Goal: Contribute content: Add original content to the website for others to see

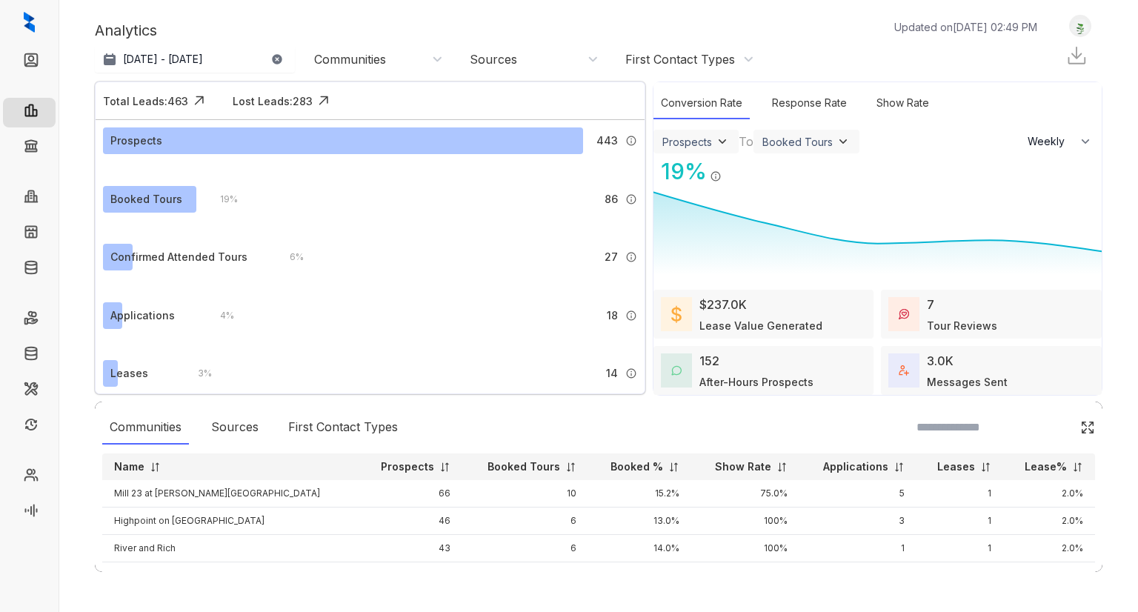
select select "******"
click at [46, 60] on link "Leads" at bounding box center [61, 62] width 30 height 30
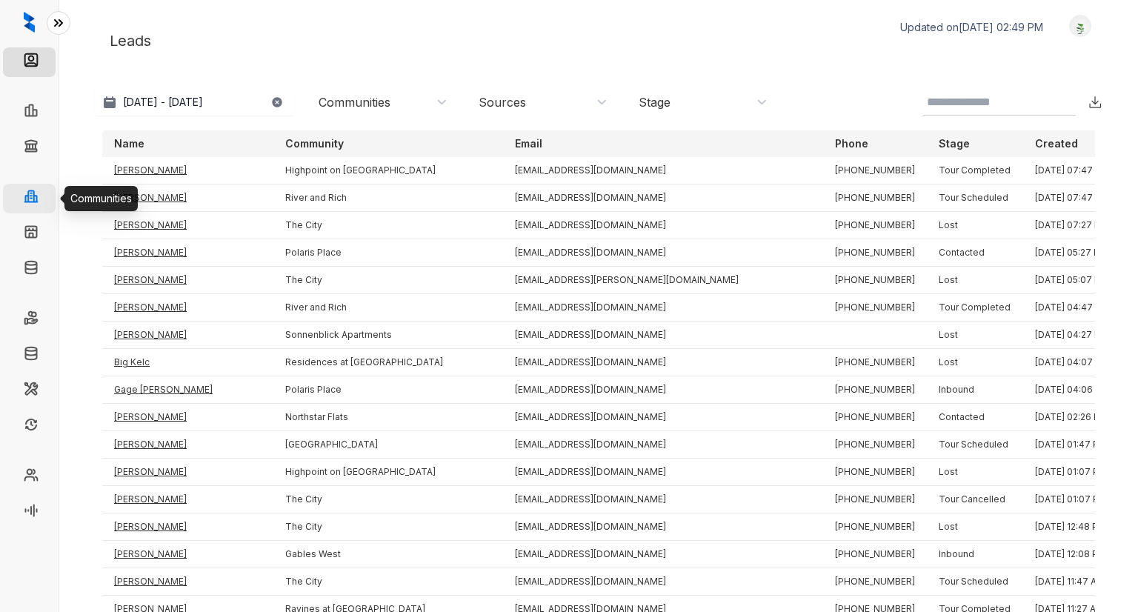
click at [46, 196] on link "Communities" at bounding box center [76, 199] width 61 height 30
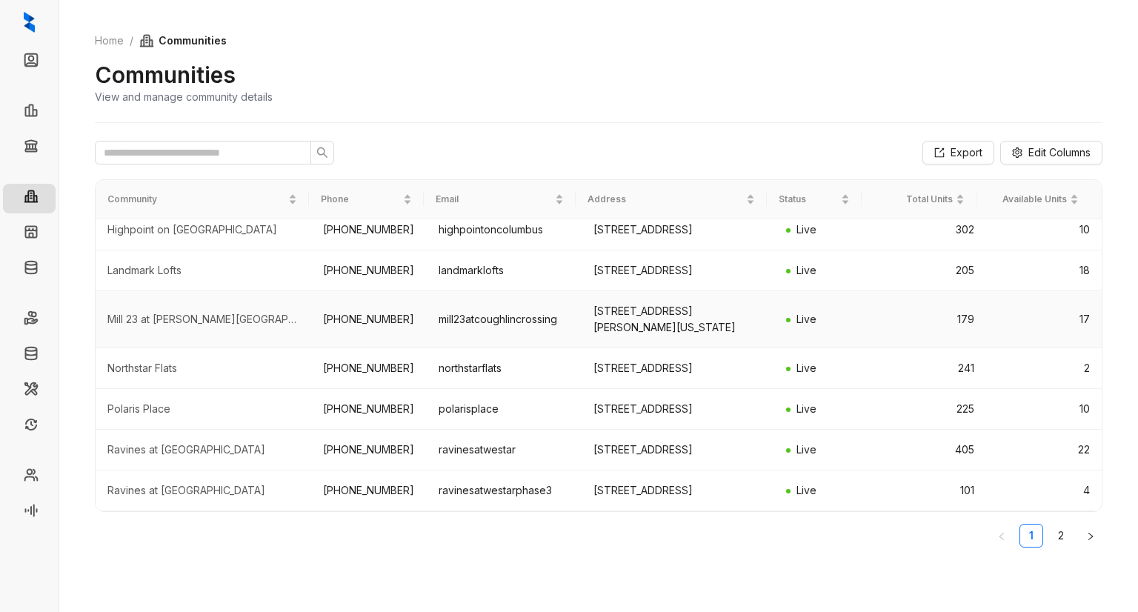
scroll to position [277, 0]
click at [46, 279] on link "Knowledge" at bounding box center [74, 270] width 56 height 30
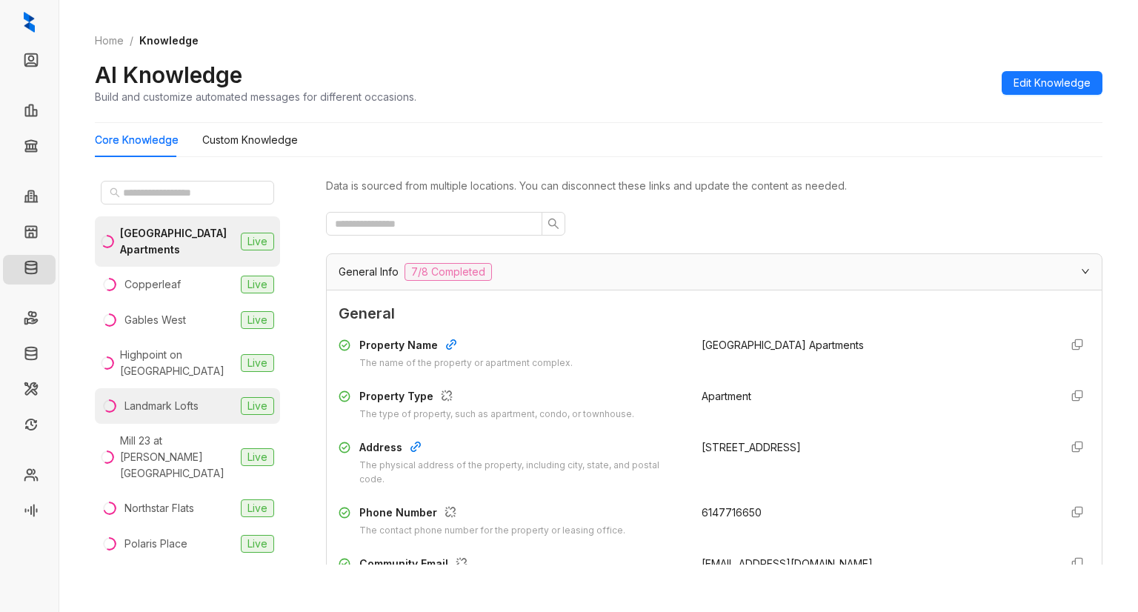
scroll to position [306, 0]
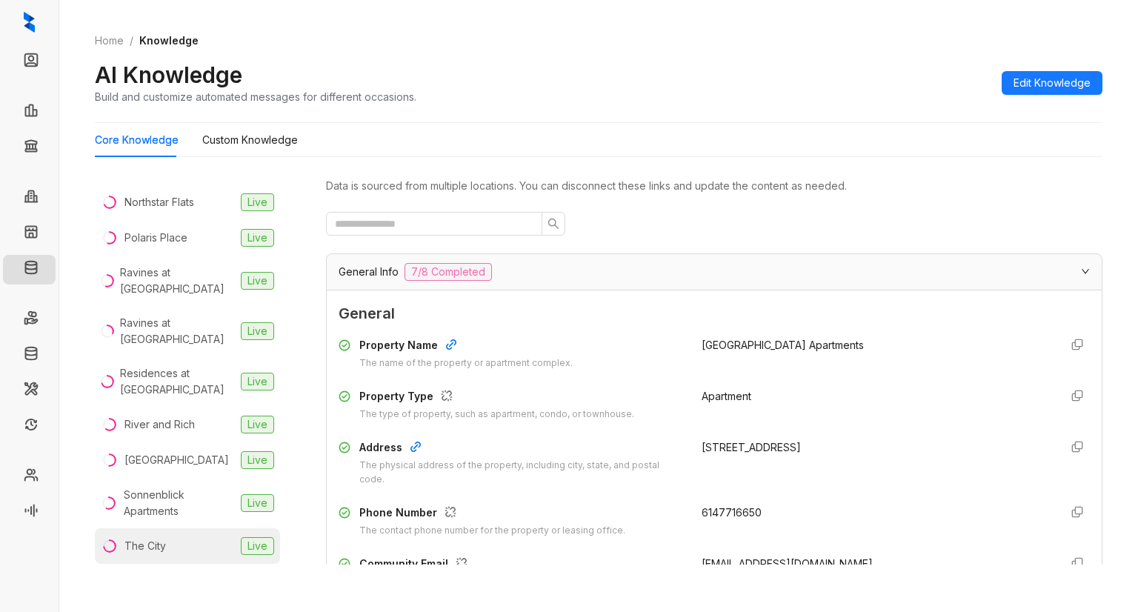
click at [166, 528] on li "The City Live" at bounding box center [187, 546] width 185 height 36
click at [231, 143] on Knowledge "Custom Knowledge" at bounding box center [250, 140] width 96 height 16
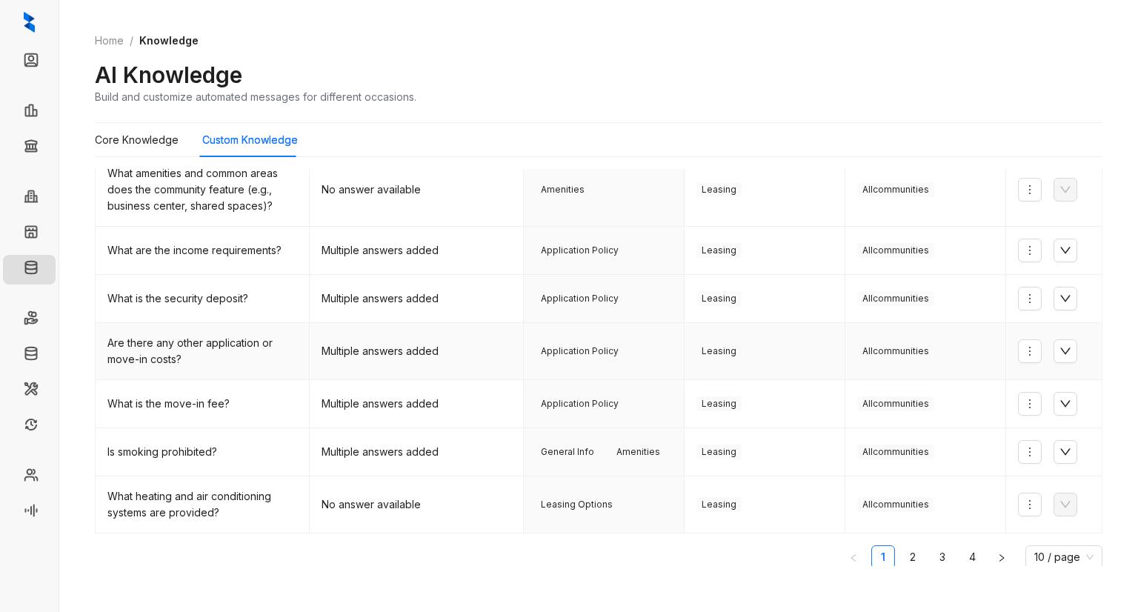
scroll to position [295, 0]
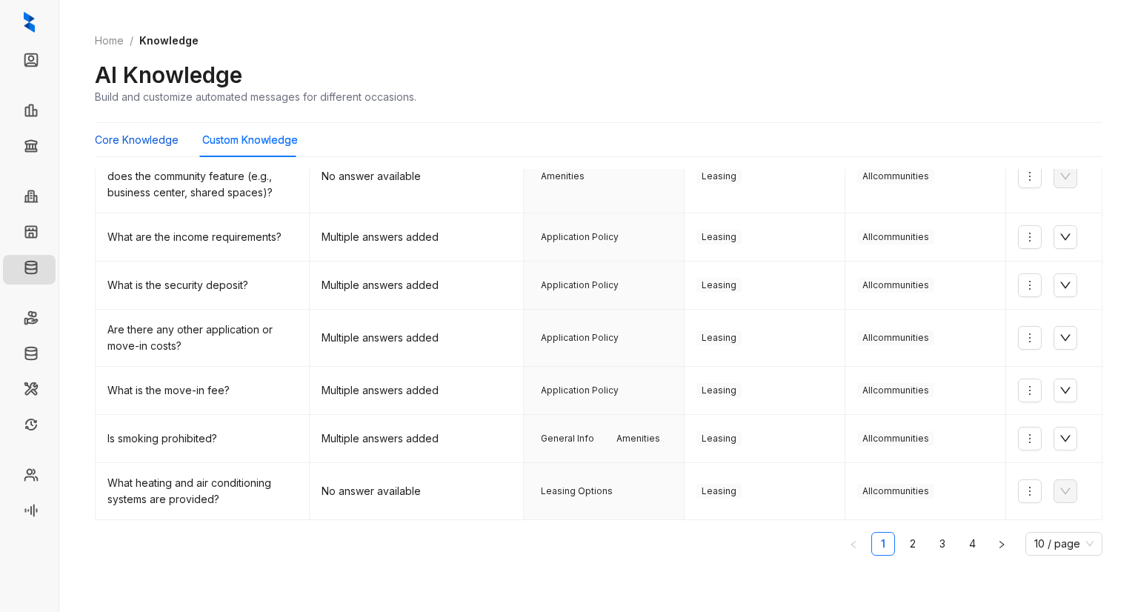
click at [163, 141] on Knowledge "Core Knowledge" at bounding box center [137, 140] width 84 height 16
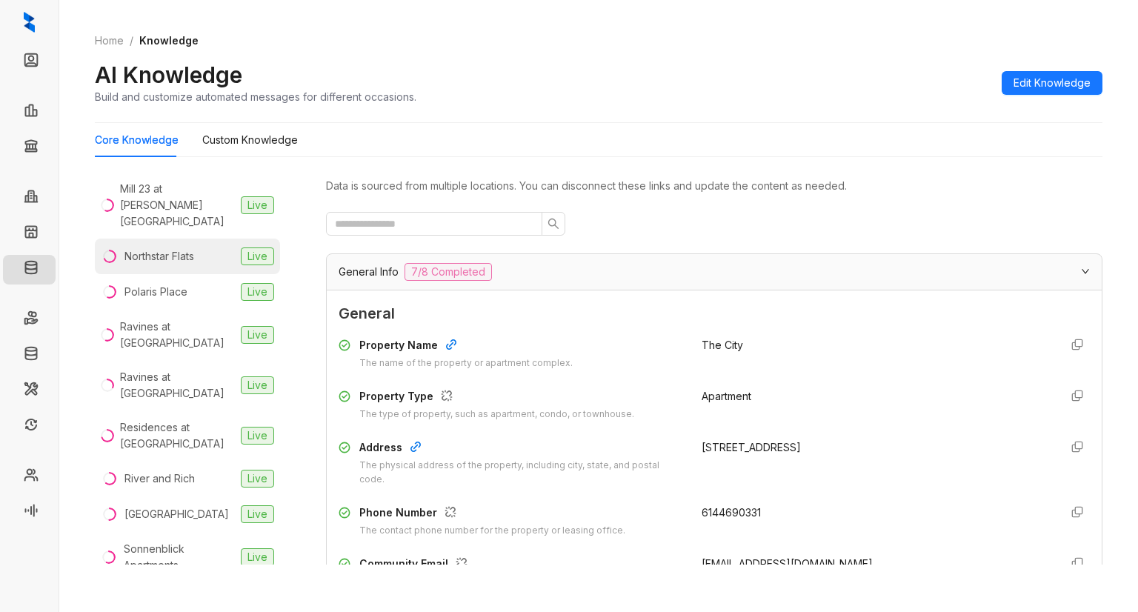
scroll to position [306, 0]
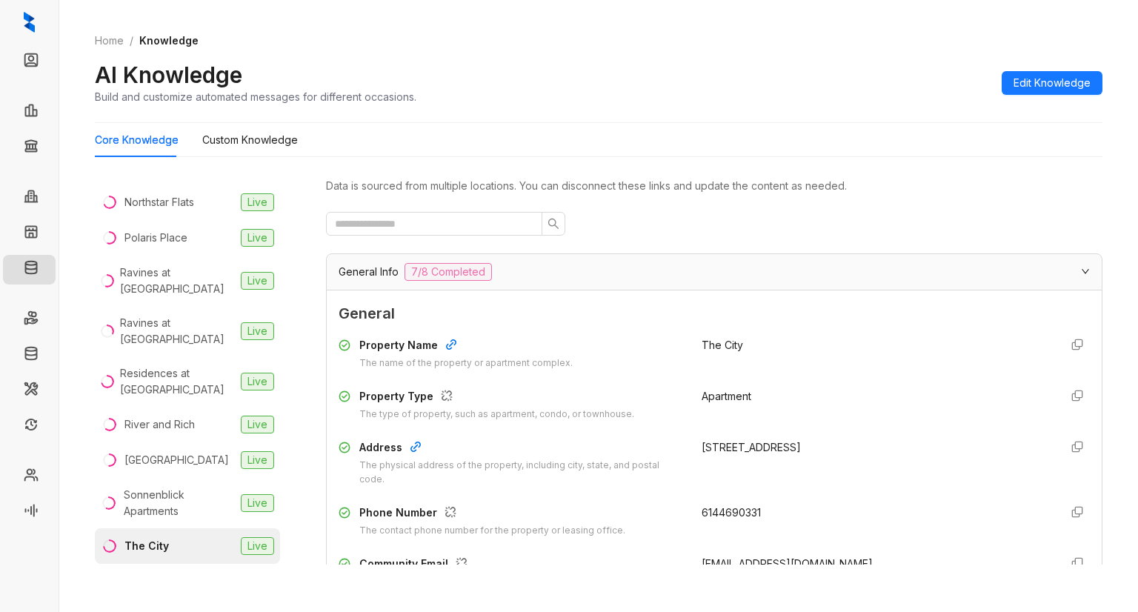
click at [182, 528] on li "The City Live" at bounding box center [187, 546] width 185 height 36
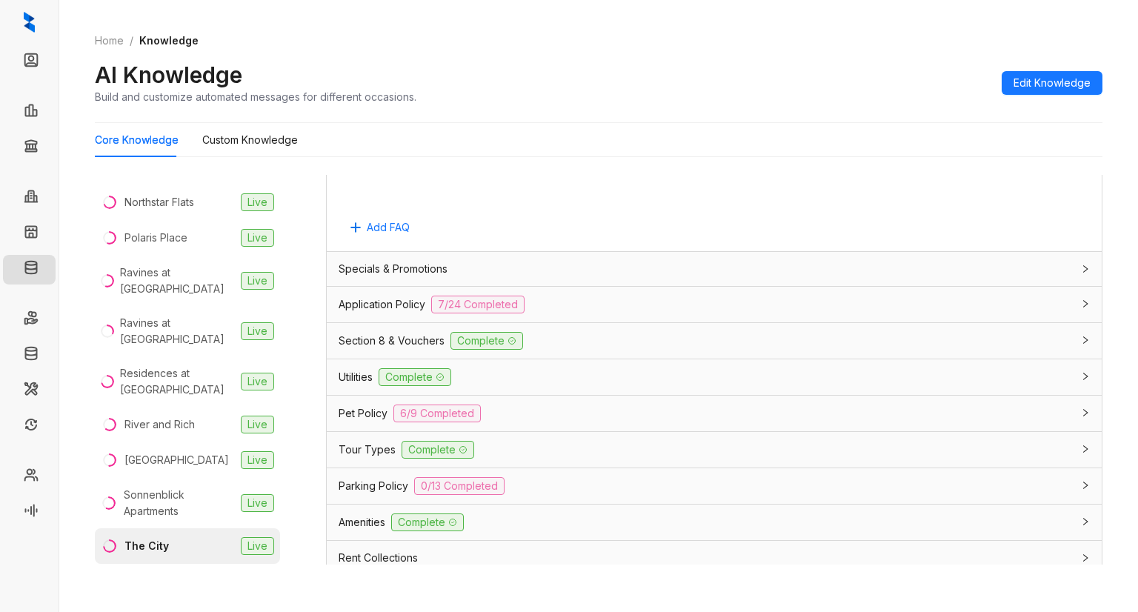
scroll to position [901, 0]
click at [624, 487] on div "Parking Policy 0/13 Completed" at bounding box center [705, 485] width 733 height 18
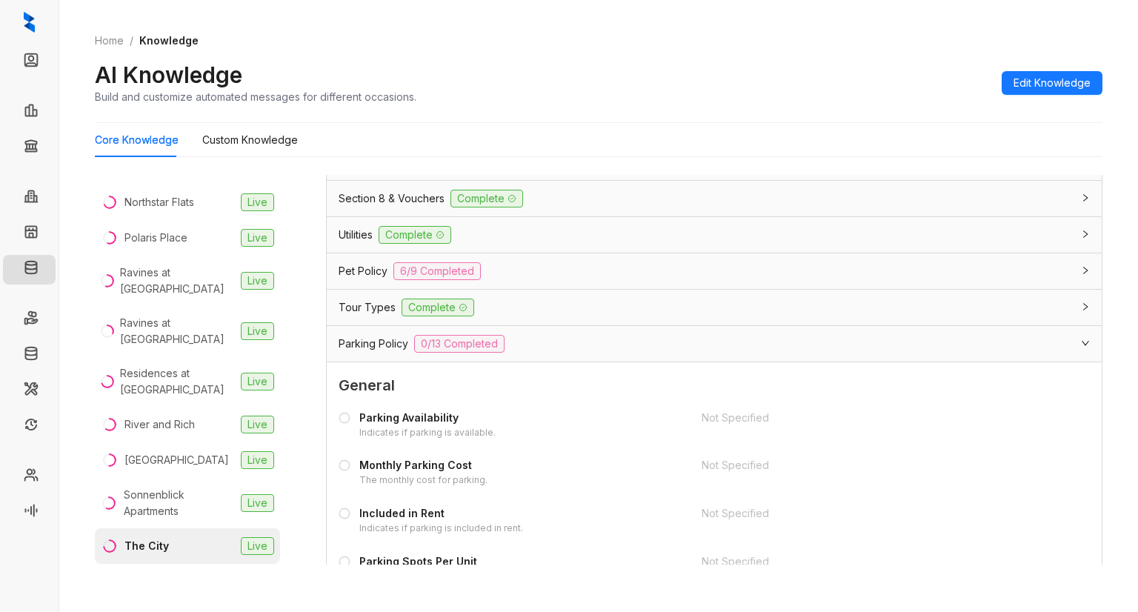
scroll to position [1047, 0]
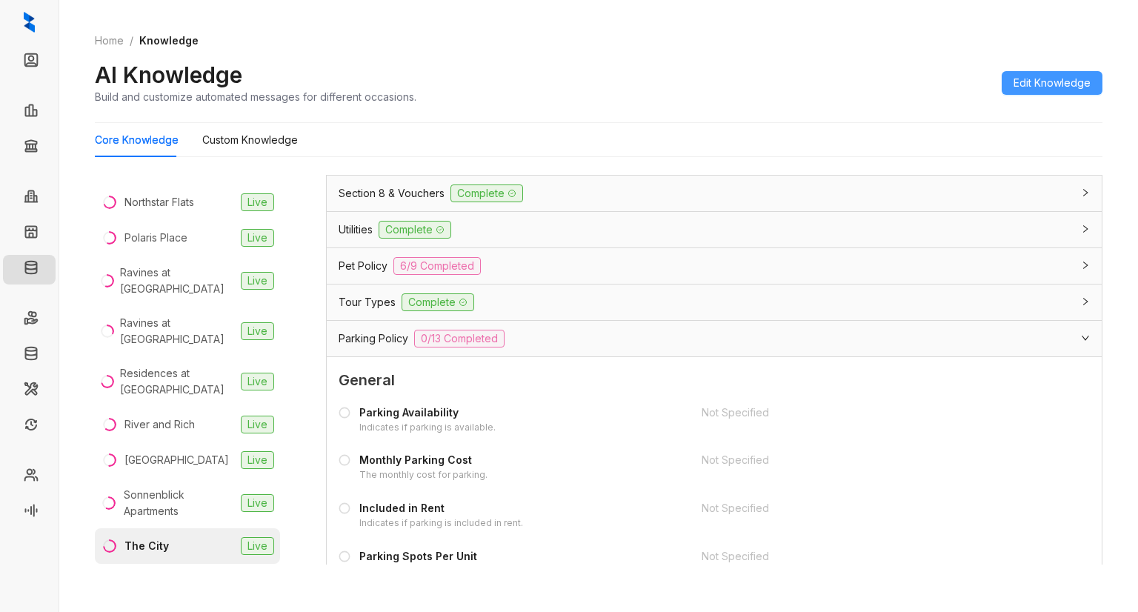
click at [1032, 77] on span "Edit Knowledge" at bounding box center [1051, 83] width 77 height 16
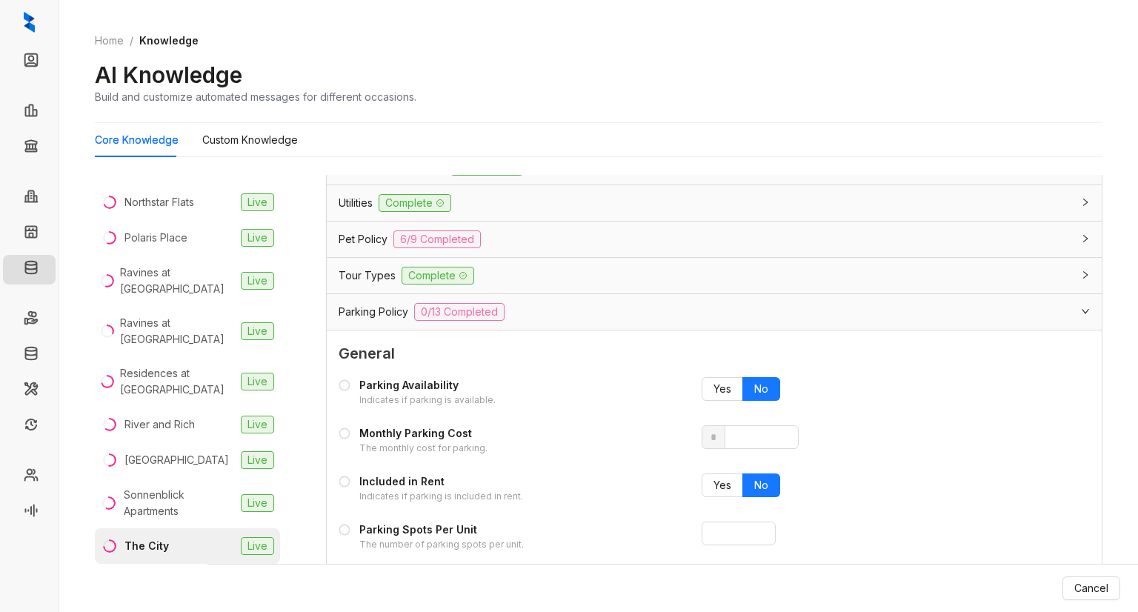
scroll to position [1296, 0]
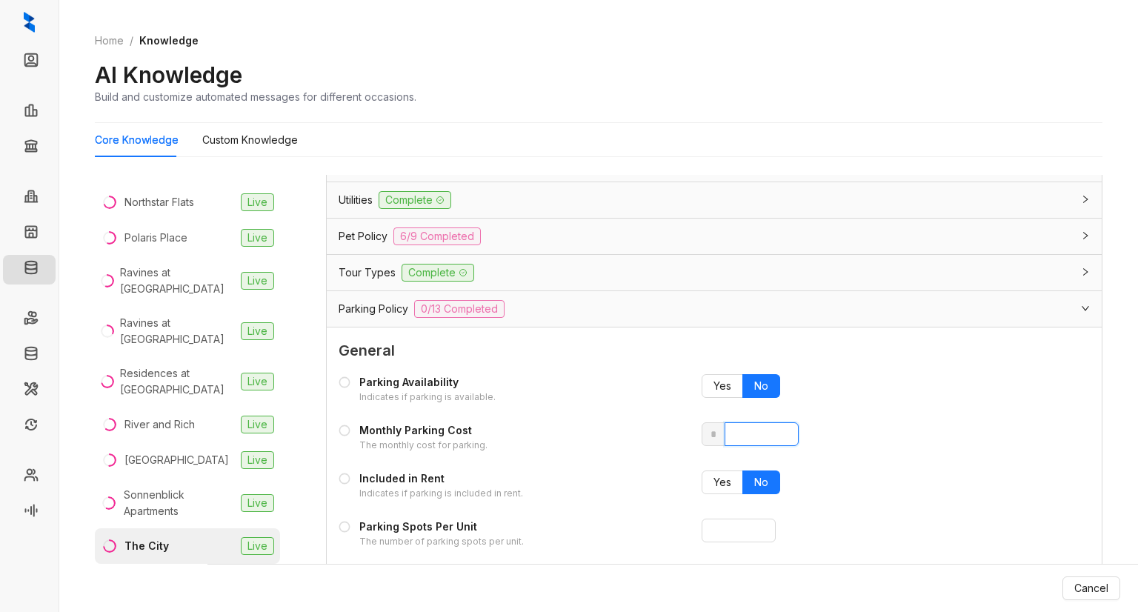
click at [748, 430] on input "number" at bounding box center [762, 434] width 74 height 24
type input "**"
click at [883, 471] on div "Yes No" at bounding box center [874, 485] width 345 height 30
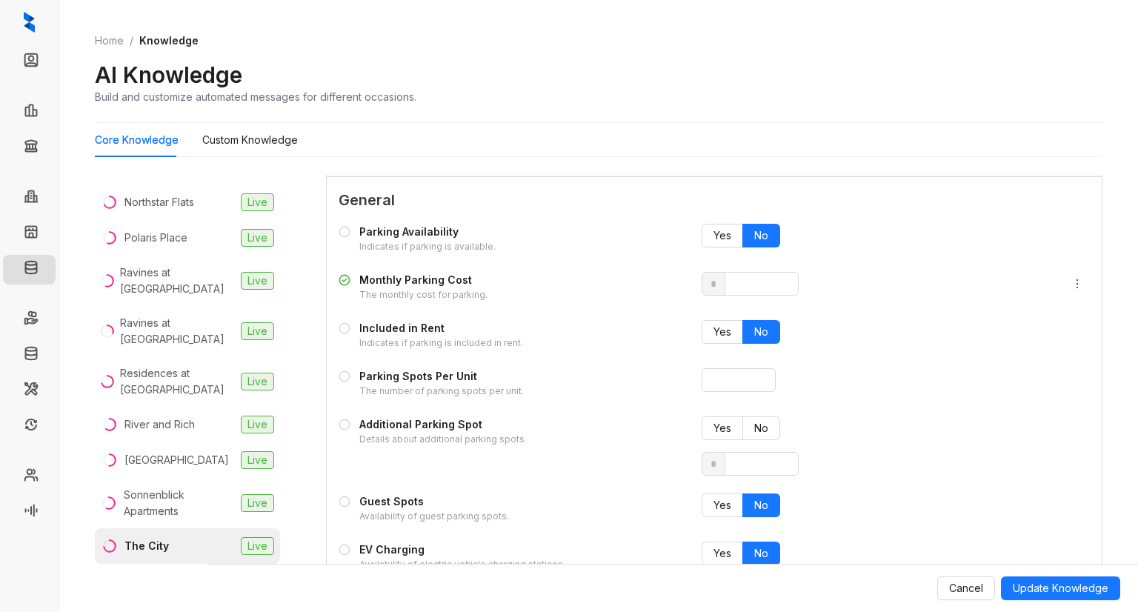
scroll to position [1446, 0]
click at [1043, 587] on span "Update Knowledge" at bounding box center [1061, 588] width 96 height 16
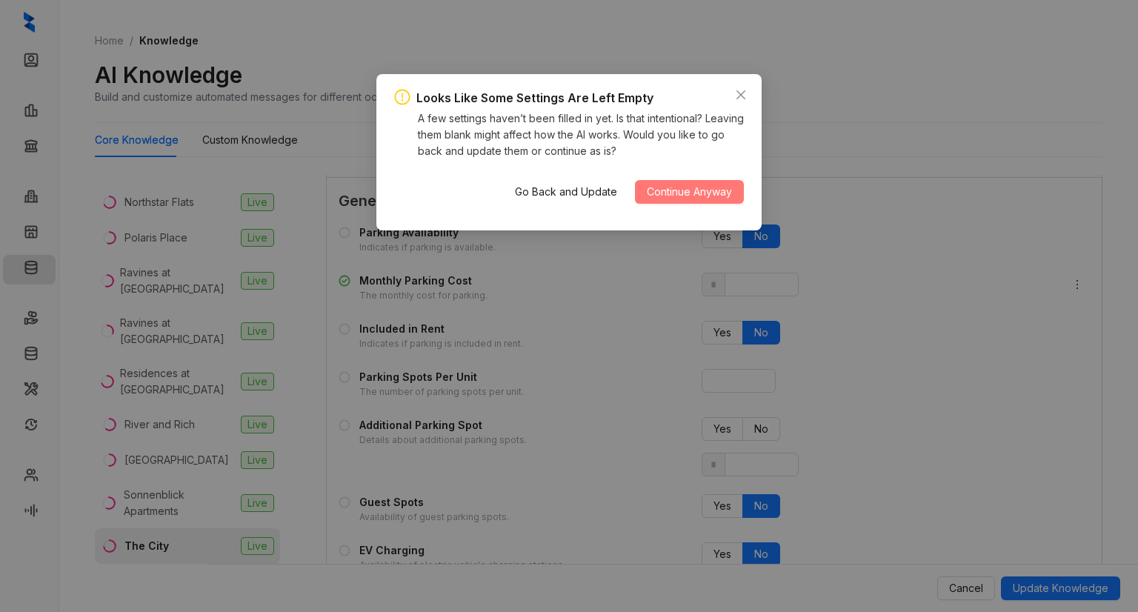
click at [711, 193] on span "Continue Anyway" at bounding box center [689, 192] width 85 height 16
type input "*"
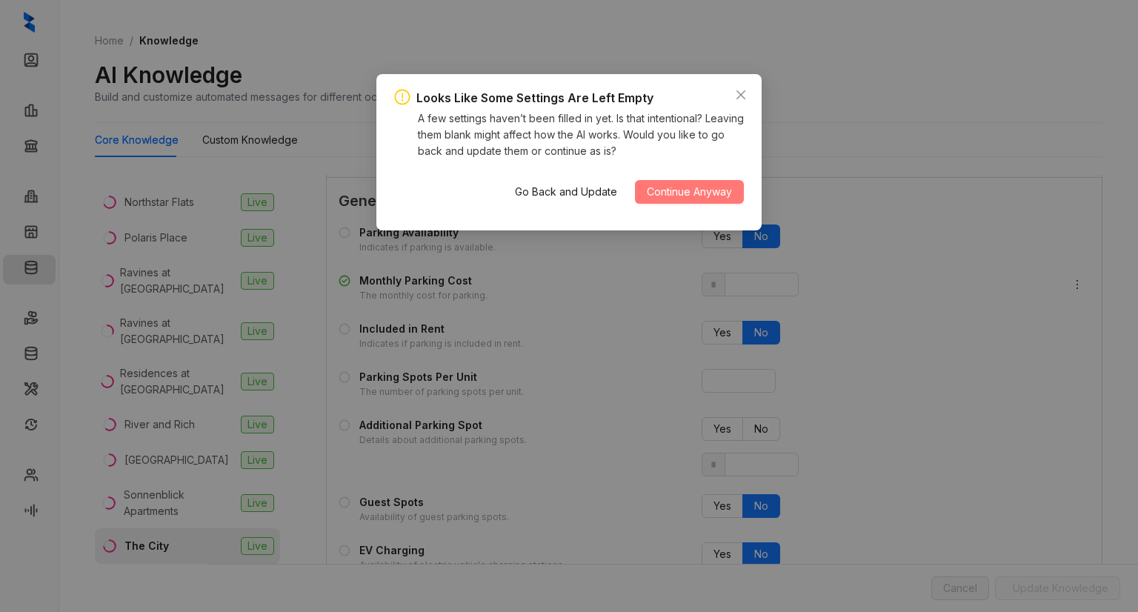
type input "*"
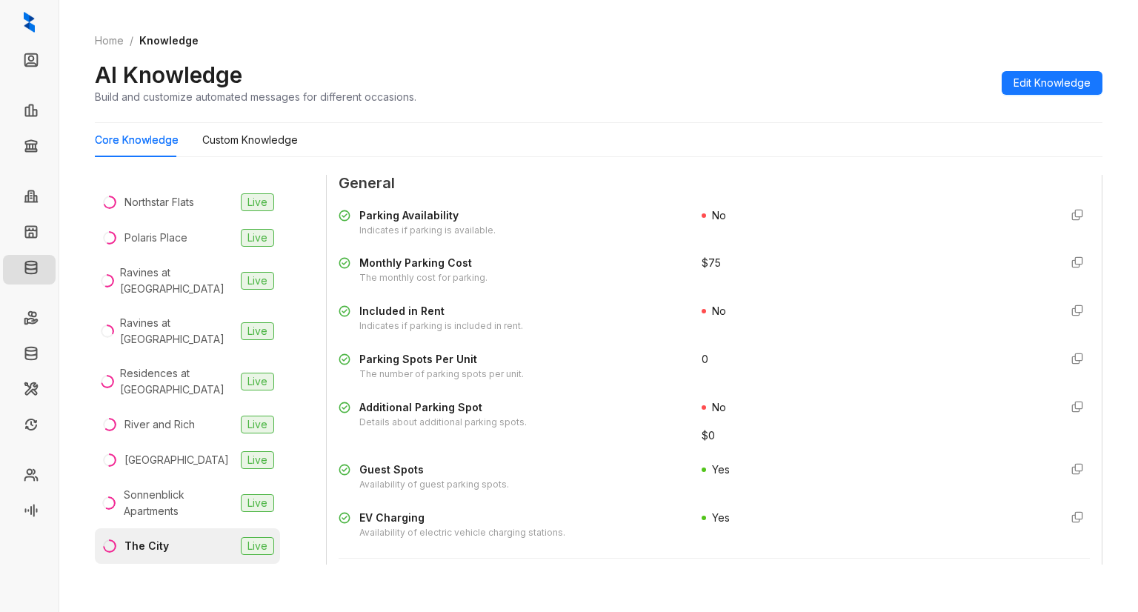
scroll to position [1244, 0]
click at [1053, 81] on span "Edit Knowledge" at bounding box center [1051, 83] width 77 height 16
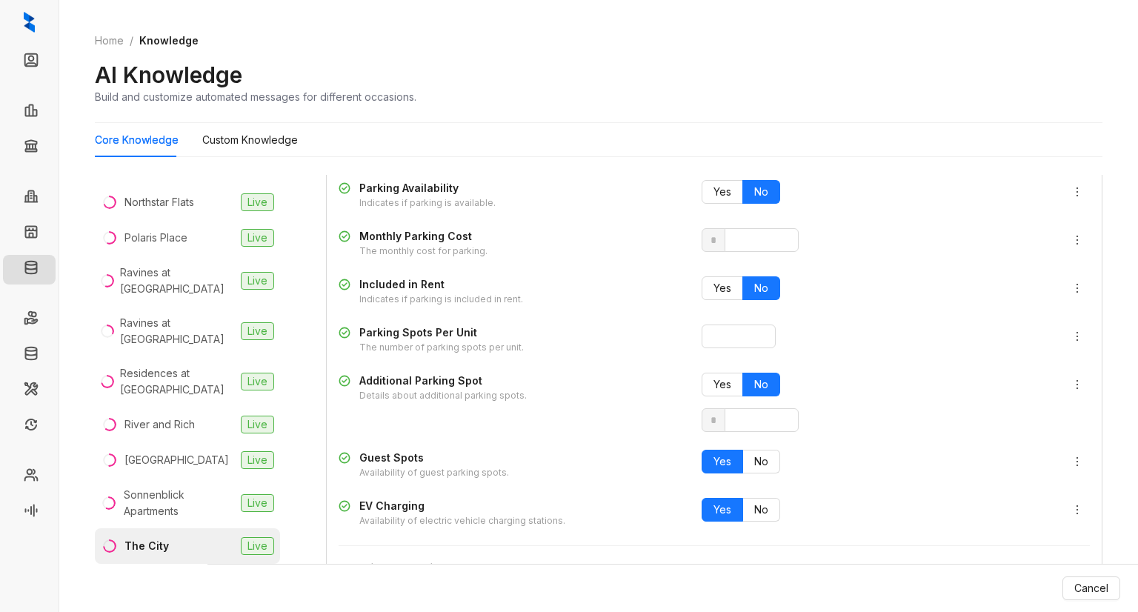
scroll to position [1490, 0]
click at [712, 389] on label "Yes" at bounding box center [722, 385] width 41 height 24
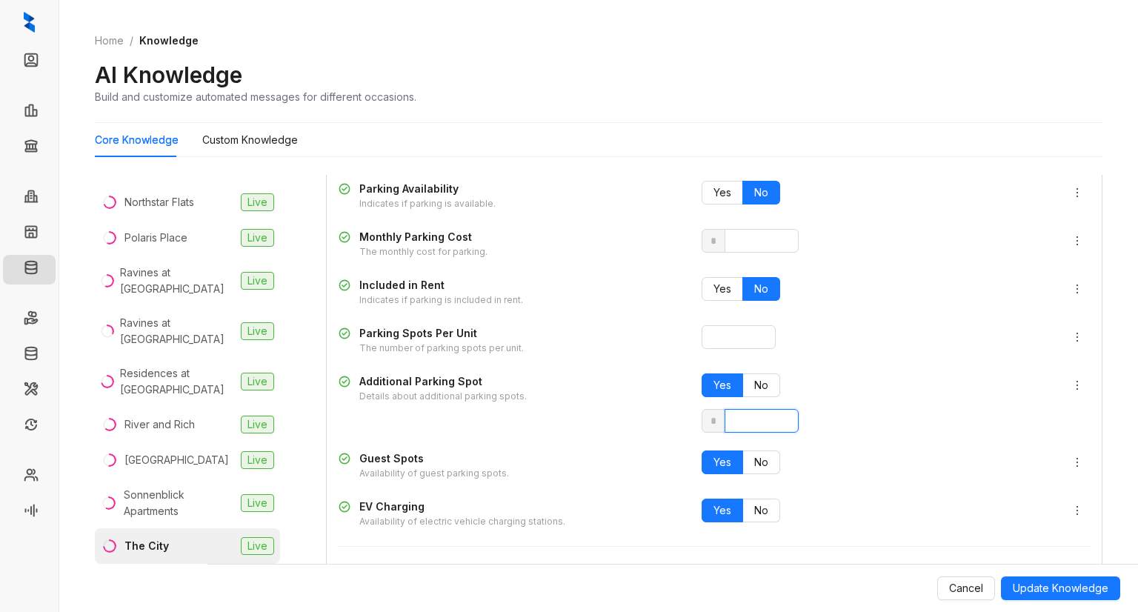
click at [746, 419] on input "*" at bounding box center [762, 421] width 74 height 24
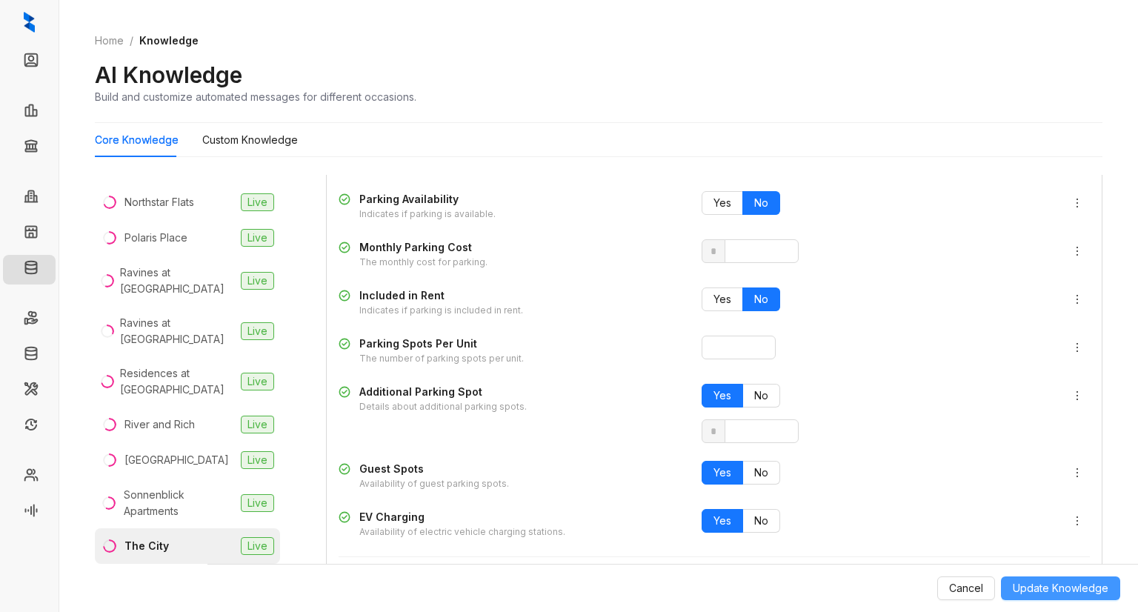
click at [1048, 591] on span "Update Knowledge" at bounding box center [1061, 588] width 96 height 16
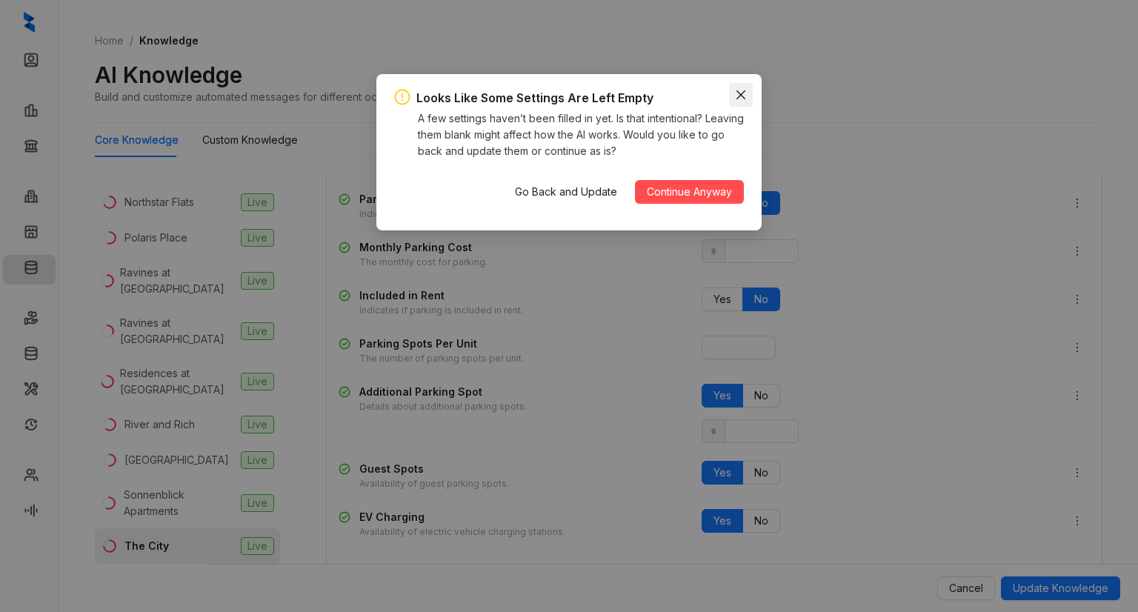
click at [742, 98] on icon "close" at bounding box center [741, 95] width 12 height 12
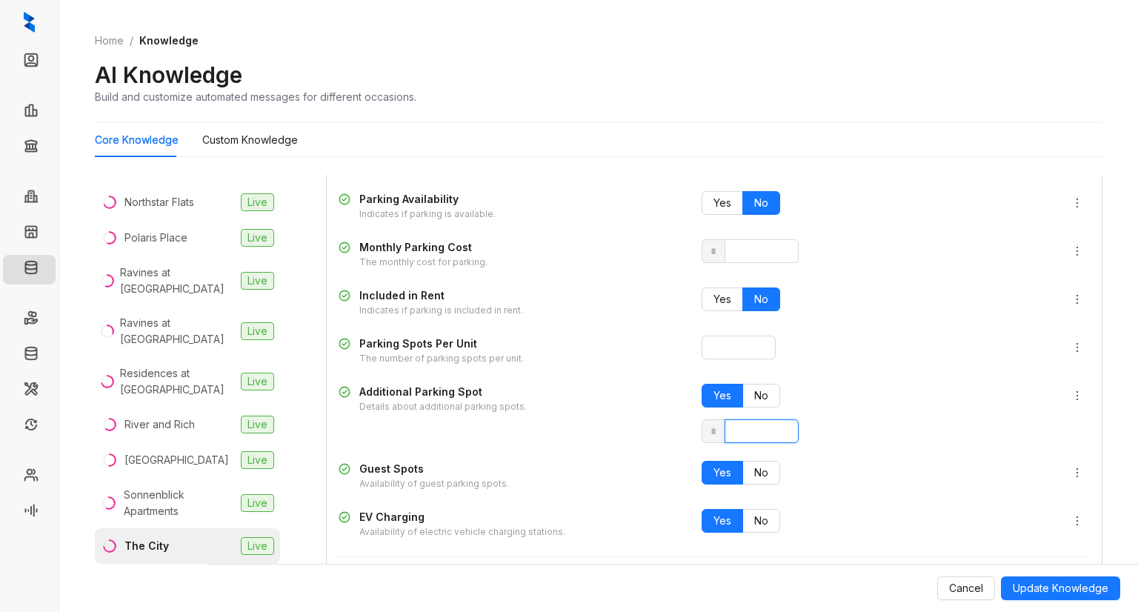
click at [758, 430] on input "**" at bounding box center [762, 431] width 74 height 24
type input "*"
type input "**"
click at [1059, 588] on span "Update Knowledge" at bounding box center [1061, 588] width 96 height 16
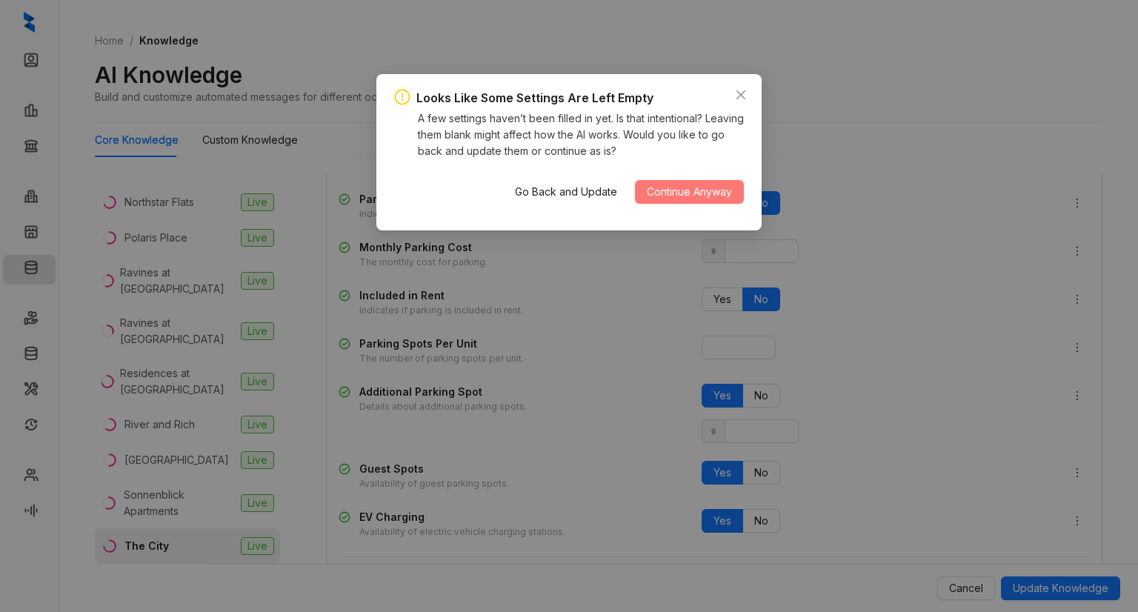
click at [700, 190] on span "Continue Anyway" at bounding box center [689, 192] width 85 height 16
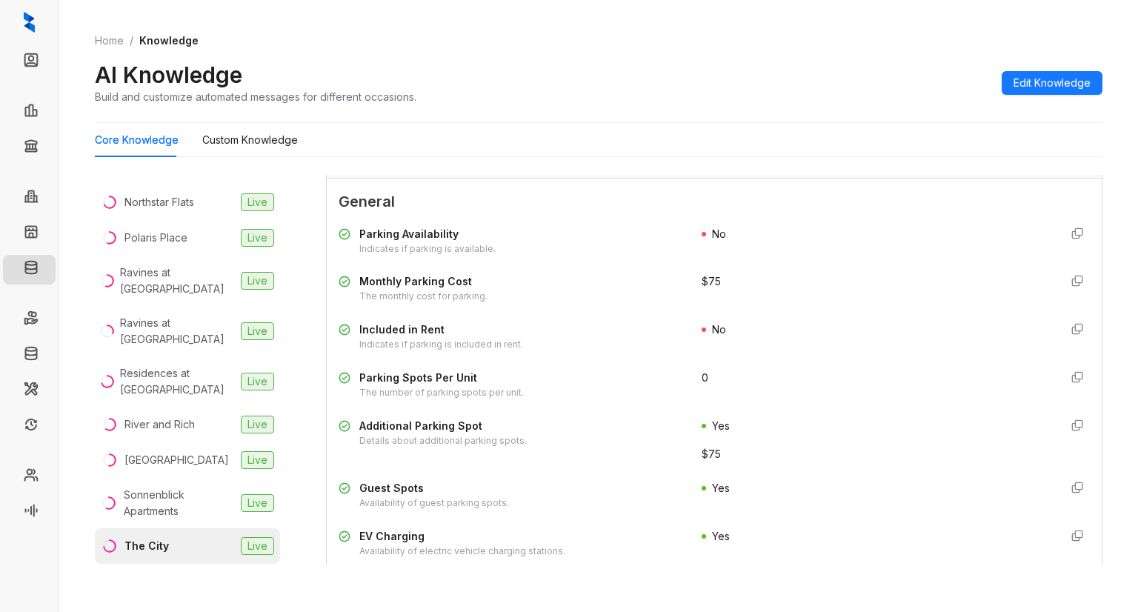
scroll to position [1225, 0]
click at [1043, 79] on span "Edit Knowledge" at bounding box center [1051, 83] width 77 height 16
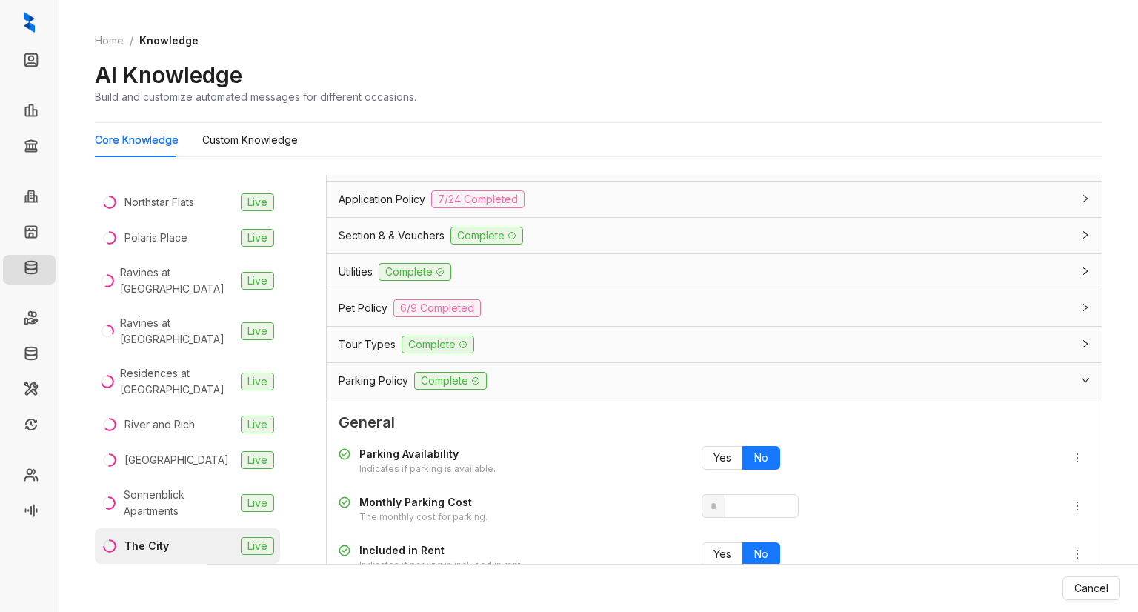
scroll to position [1443, 0]
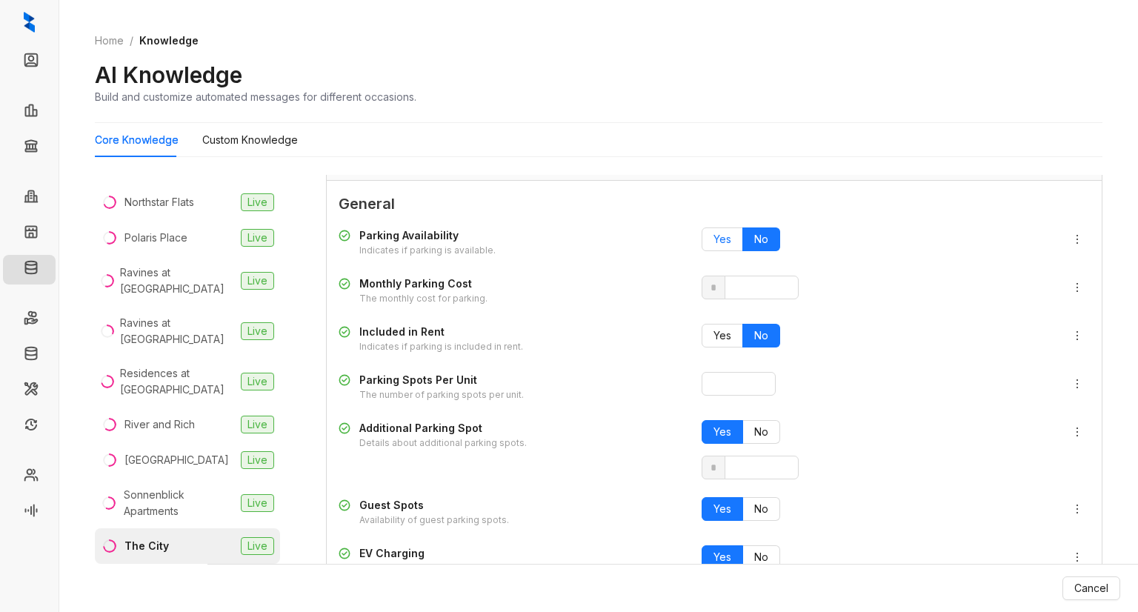
click at [713, 235] on span "Yes" at bounding box center [722, 239] width 18 height 13
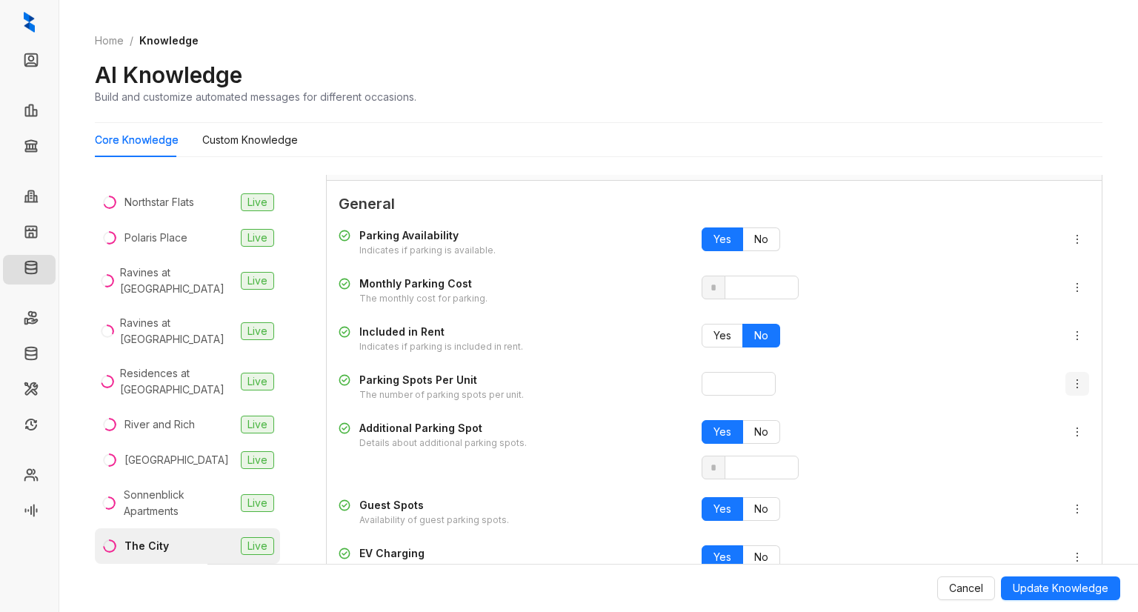
click at [1071, 378] on icon "more" at bounding box center [1077, 384] width 12 height 12
click at [994, 441] on li "Clear Answer" at bounding box center [1003, 433] width 121 height 24
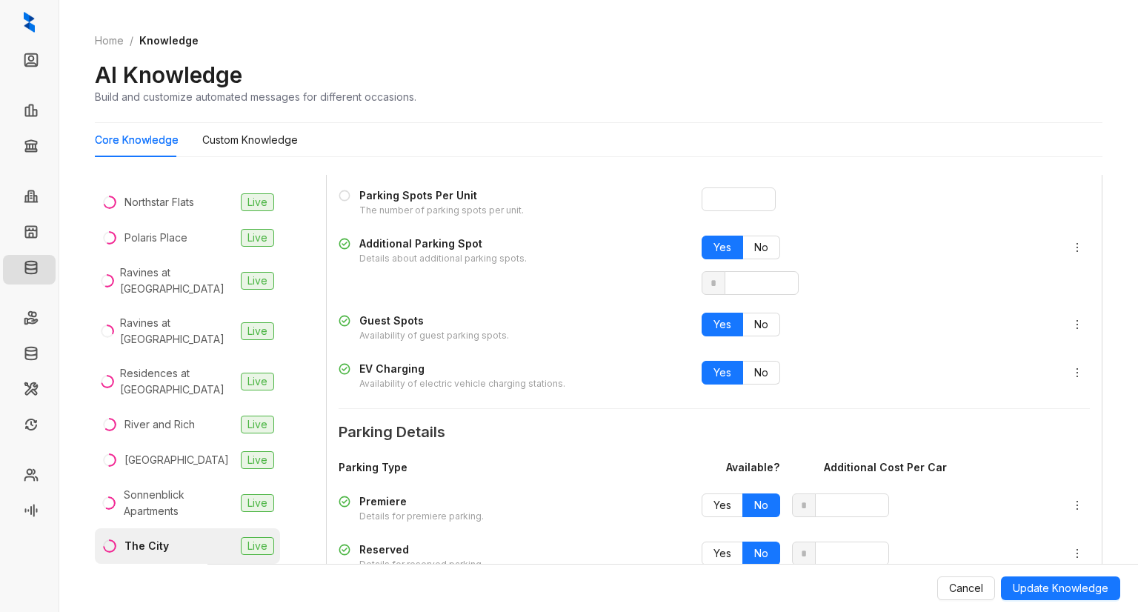
scroll to position [1699, 0]
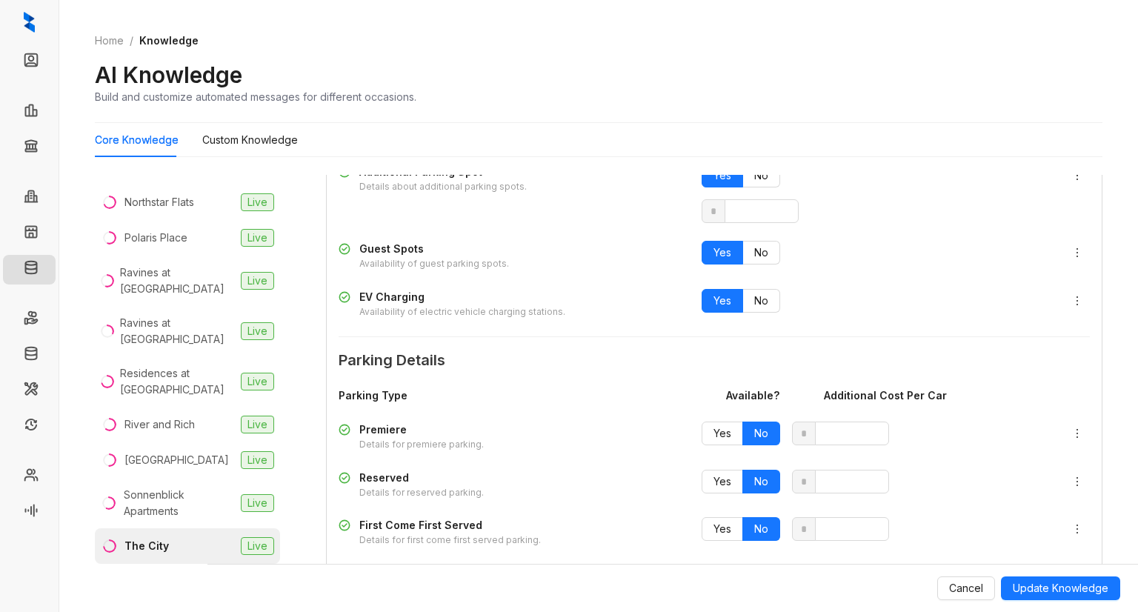
click at [343, 428] on icon at bounding box center [344, 429] width 4 height 3
click at [1071, 429] on icon "more" at bounding box center [1077, 433] width 12 height 12
click at [1024, 491] on li "Clear Answer" at bounding box center [1003, 482] width 121 height 24
click at [1071, 477] on icon "more" at bounding box center [1077, 482] width 12 height 12
click at [1010, 530] on span "Clear Answer" at bounding box center [1003, 530] width 103 height 16
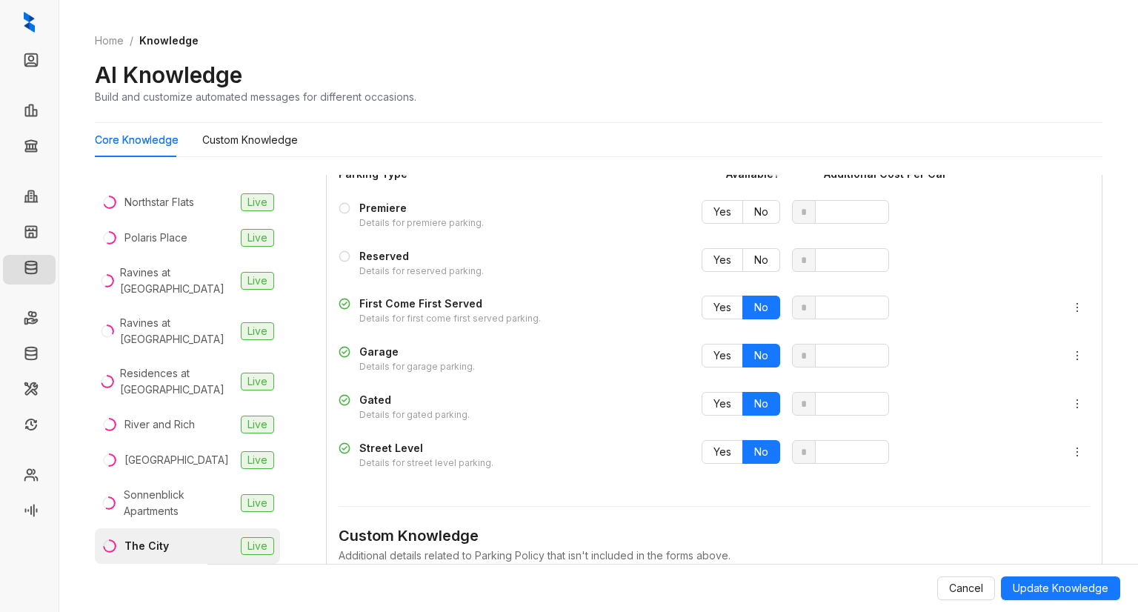
scroll to position [1922, 0]
click at [1076, 303] on icon "more" at bounding box center [1076, 306] width 1 height 9
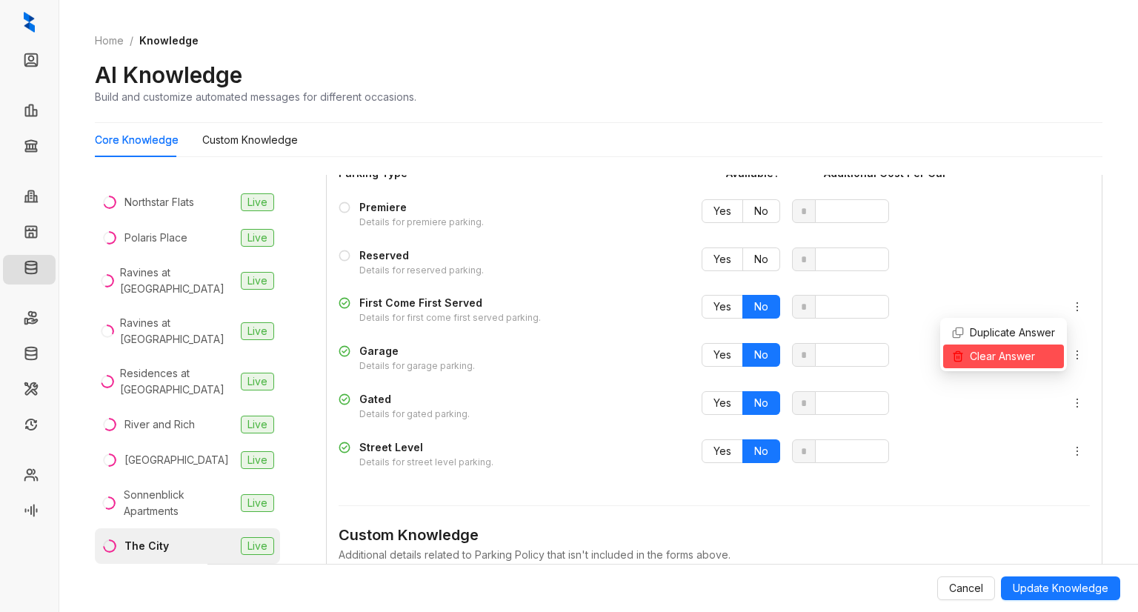
click at [1025, 363] on span "Clear Answer" at bounding box center [1003, 356] width 103 height 16
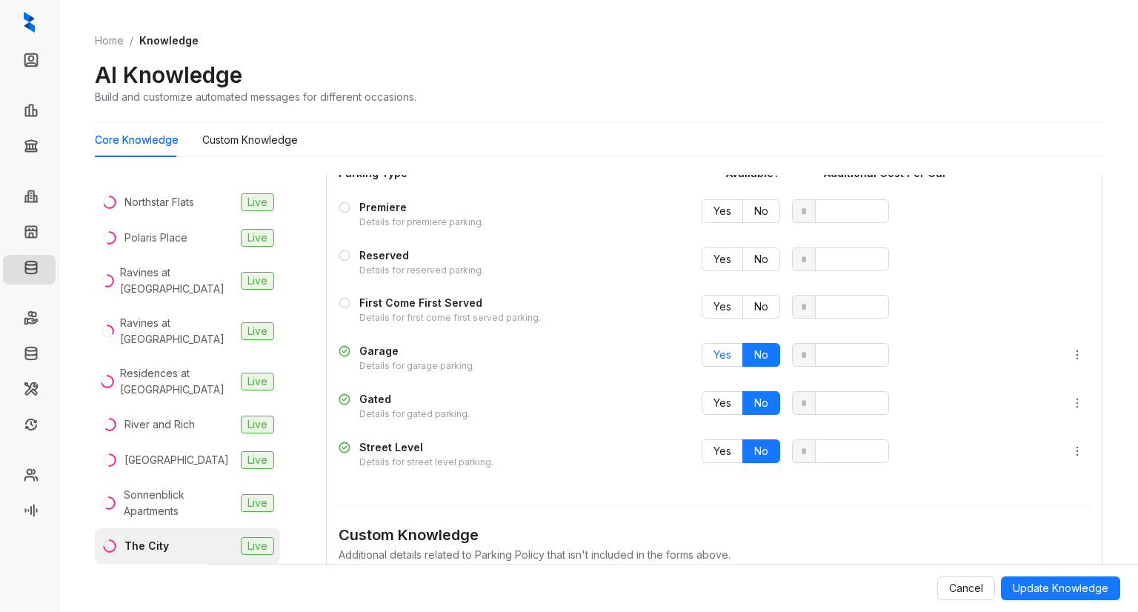
click at [713, 348] on span "Yes" at bounding box center [722, 354] width 18 height 13
click at [833, 355] on input "*" at bounding box center [852, 355] width 74 height 24
type input "**"
click at [1071, 399] on icon "more" at bounding box center [1077, 403] width 12 height 12
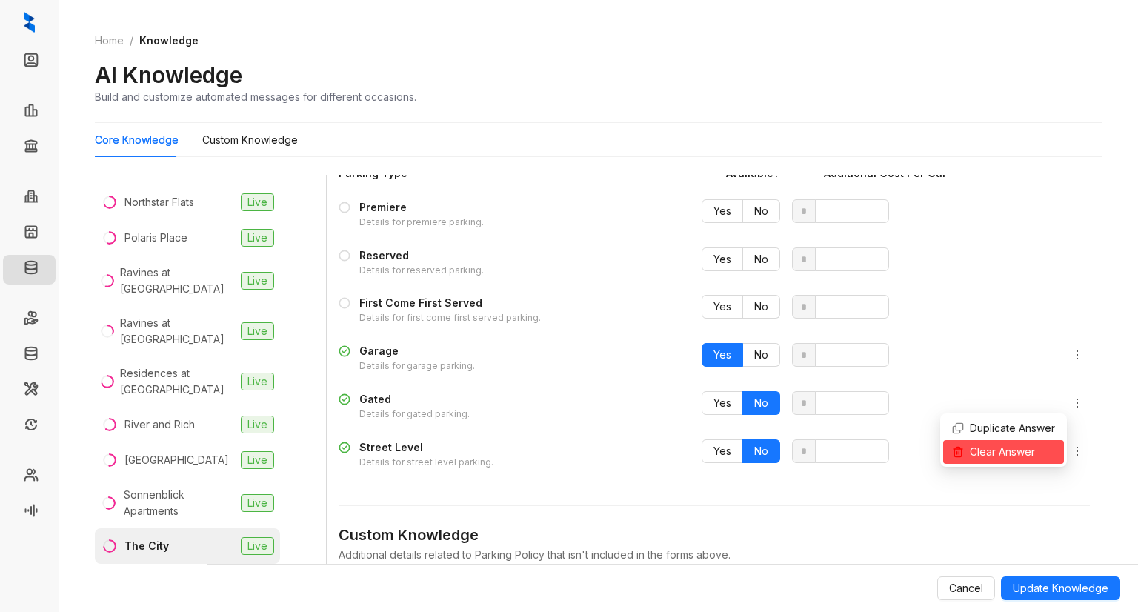
click at [1031, 450] on span "Clear Answer" at bounding box center [1003, 452] width 103 height 16
click at [1071, 448] on icon "more" at bounding box center [1077, 451] width 12 height 12
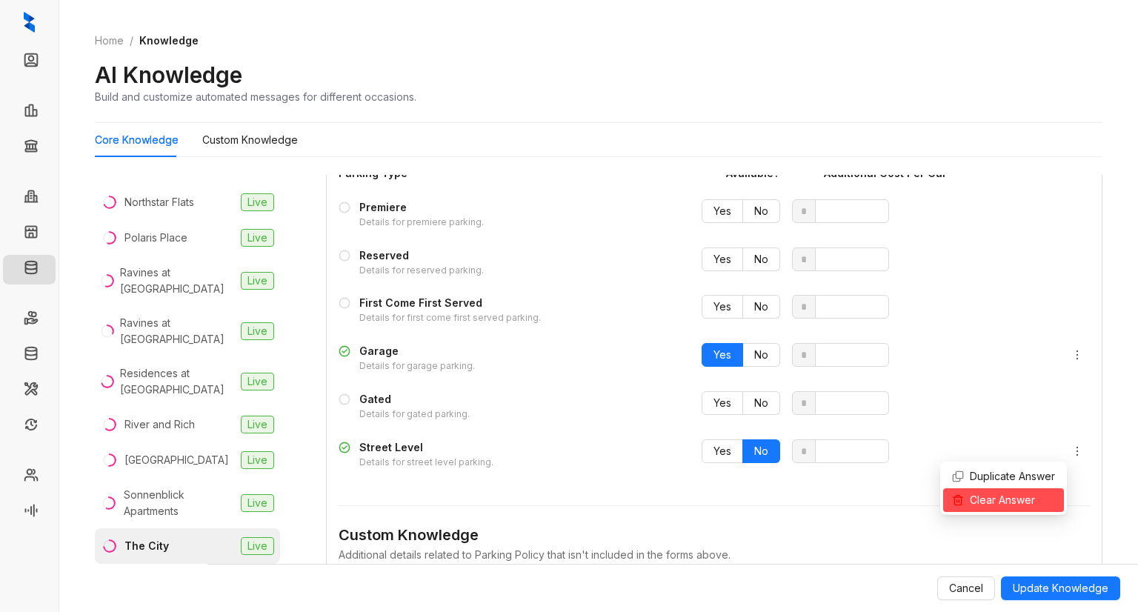
click at [1013, 499] on span "Clear Answer" at bounding box center [1003, 500] width 103 height 16
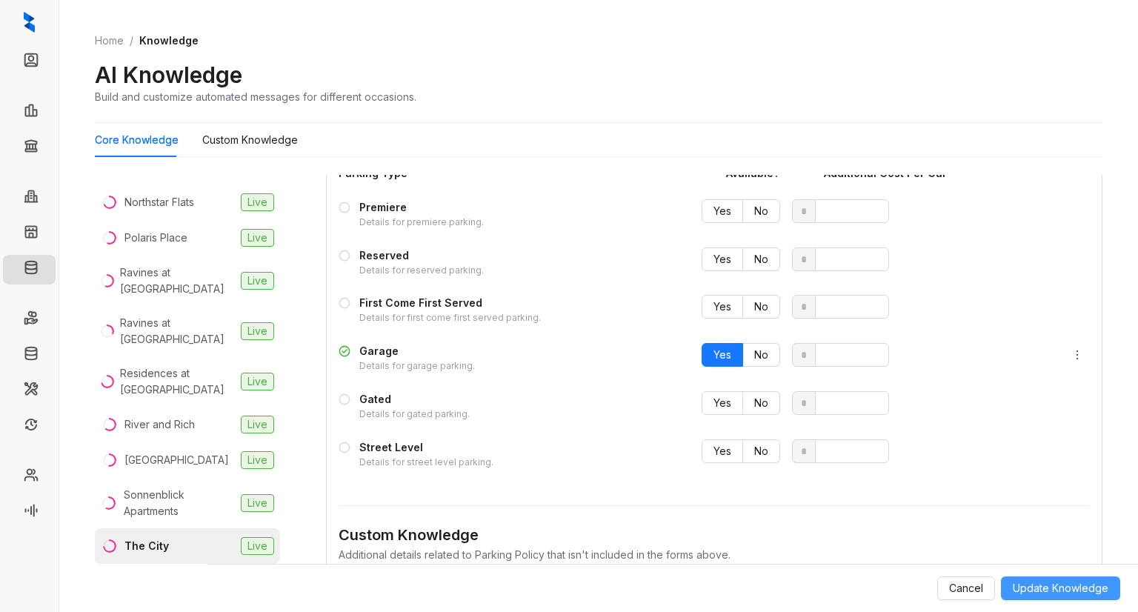
click at [1041, 590] on span "Update Knowledge" at bounding box center [1061, 588] width 96 height 16
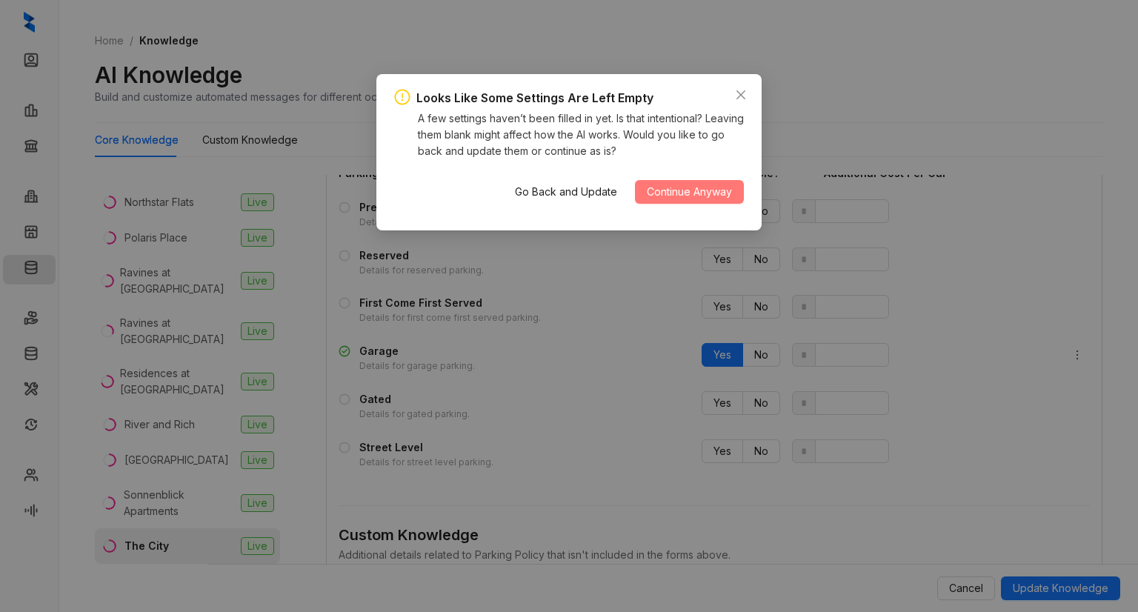
click at [694, 193] on span "Continue Anyway" at bounding box center [689, 192] width 85 height 16
type input "*"
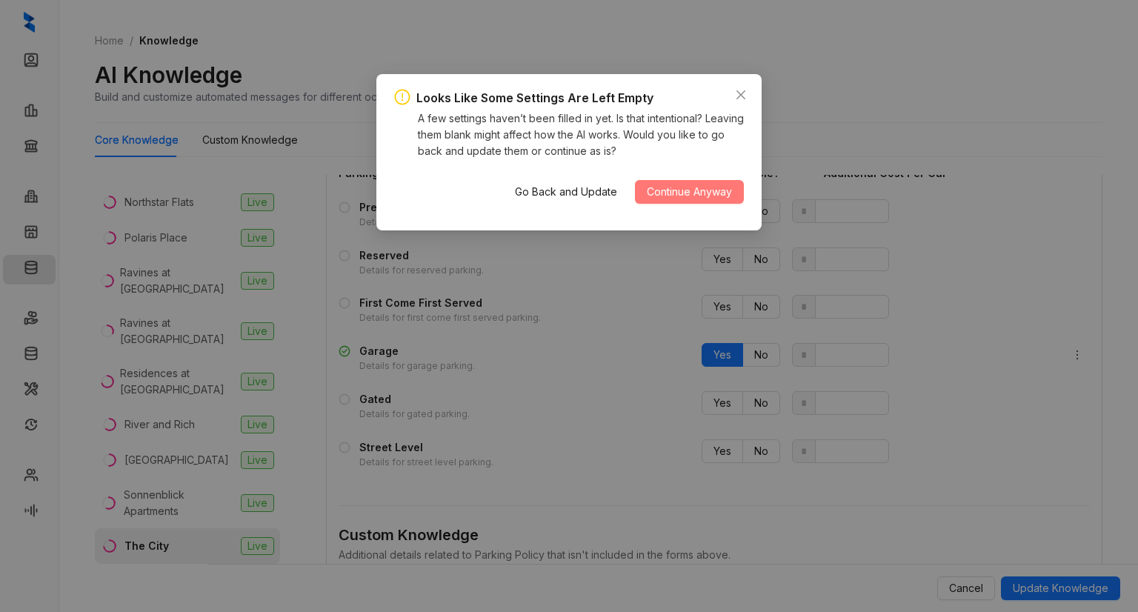
type input "*"
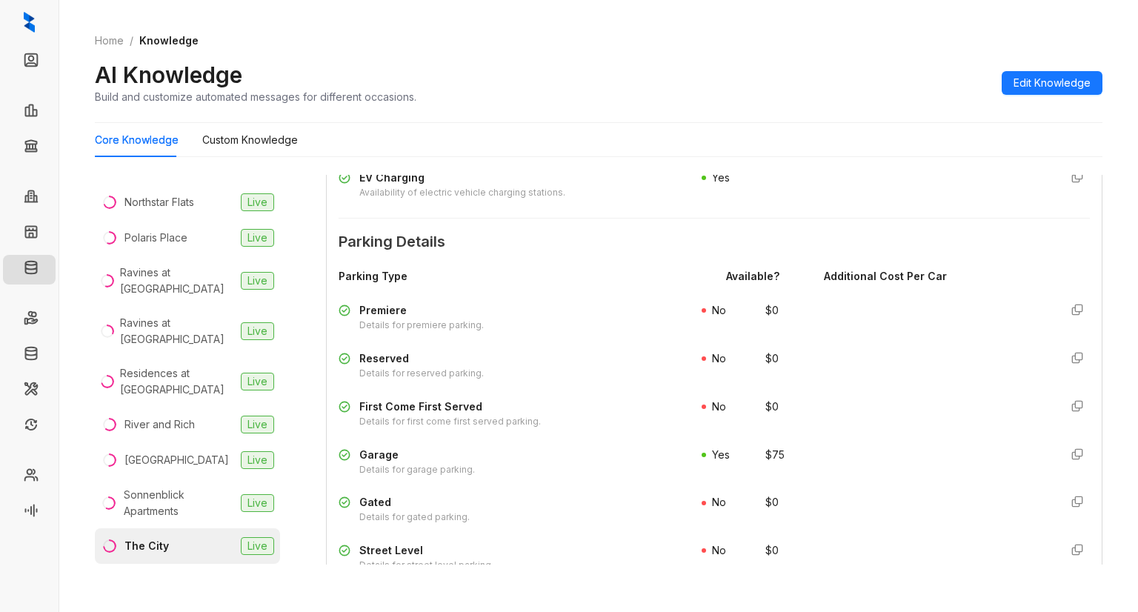
scroll to position [1584, 0]
click at [1025, 87] on span "Edit Knowledge" at bounding box center [1051, 83] width 77 height 16
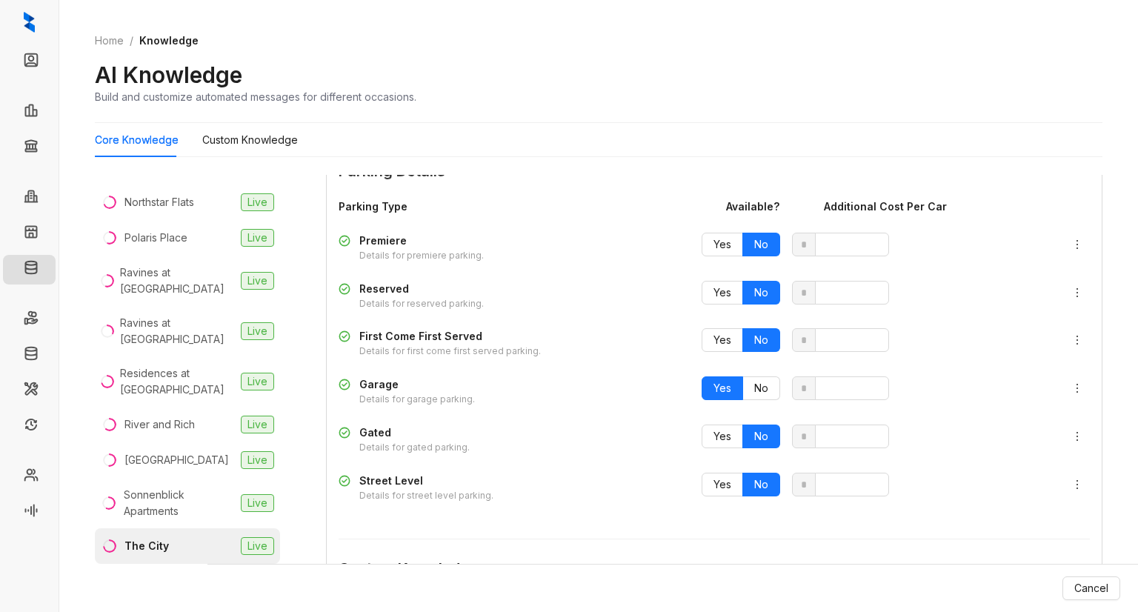
scroll to position [1890, 0]
click at [722, 484] on label "Yes" at bounding box center [722, 483] width 41 height 24
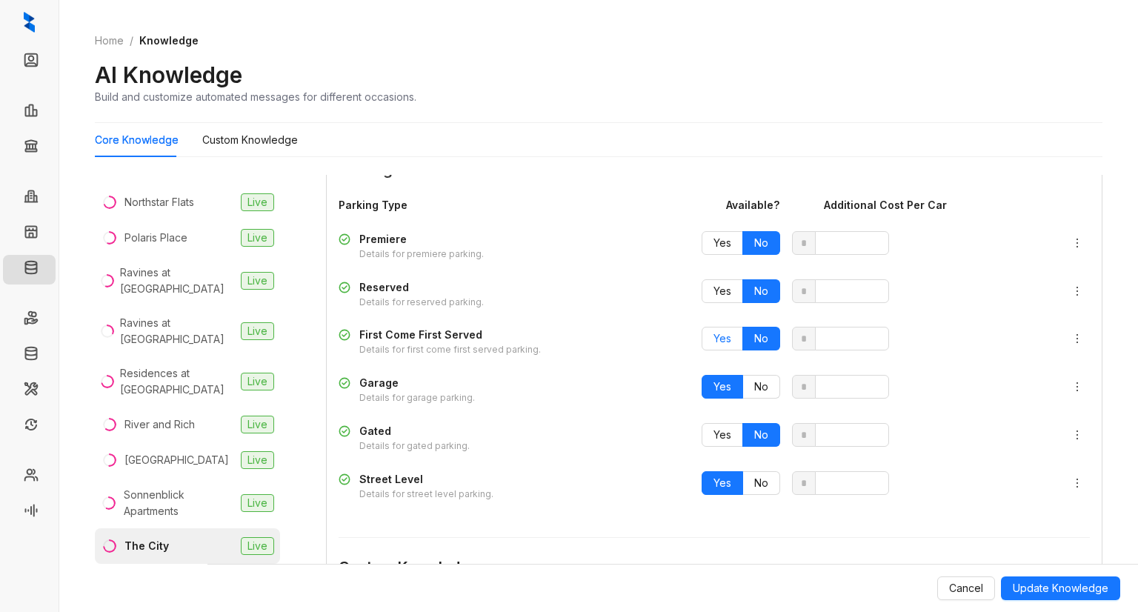
click at [714, 336] on span "Yes" at bounding box center [722, 338] width 18 height 13
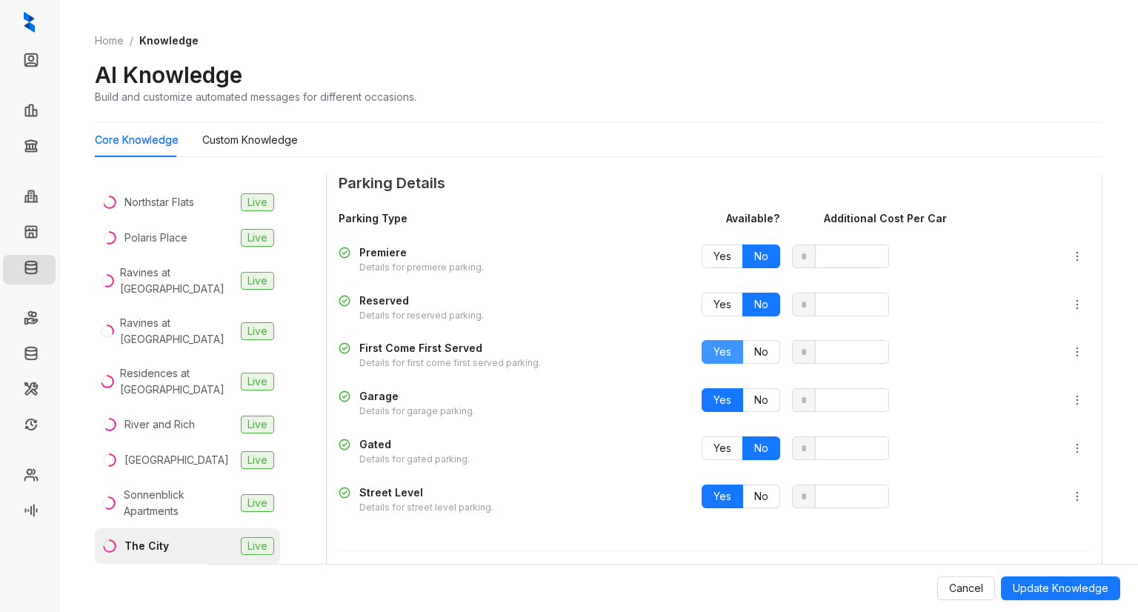
scroll to position [1871, 0]
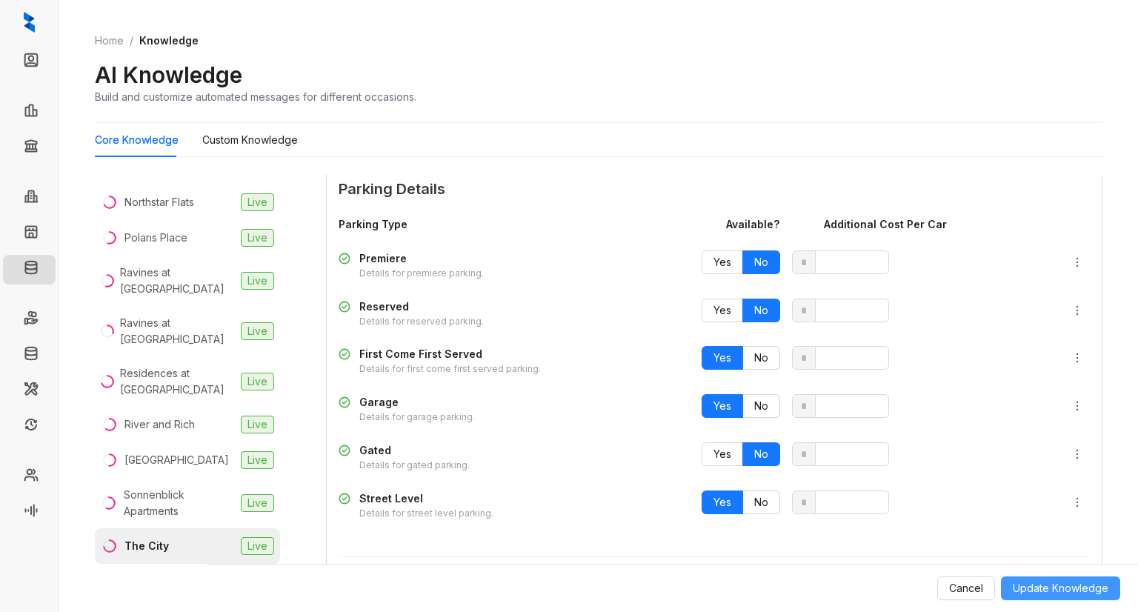
click at [1042, 587] on span "Update Knowledge" at bounding box center [1061, 588] width 96 height 16
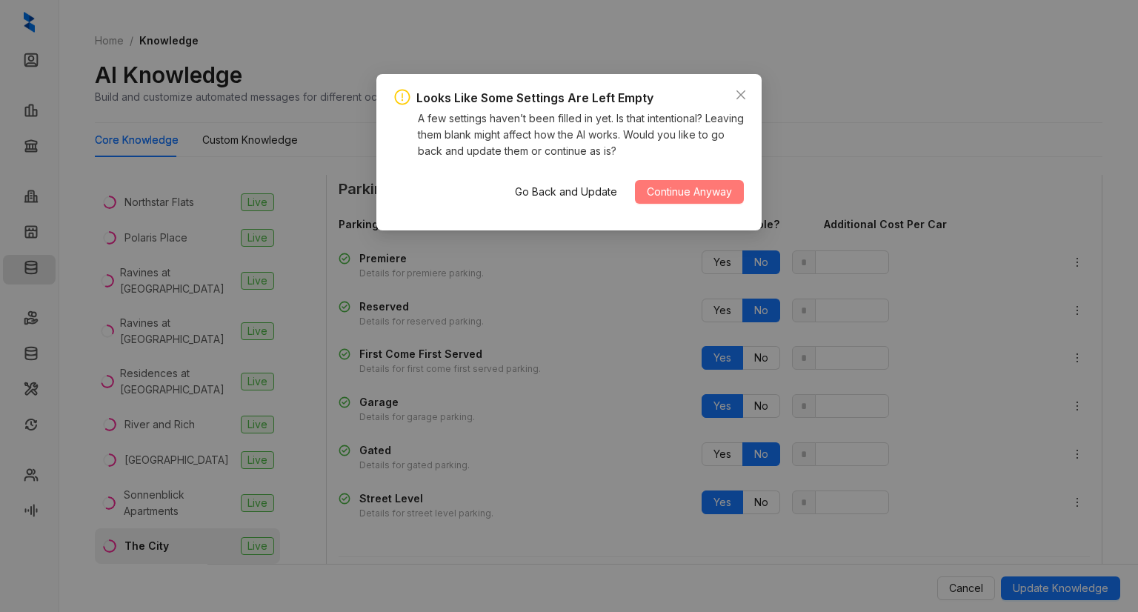
click at [710, 184] on span "Continue Anyway" at bounding box center [689, 192] width 85 height 16
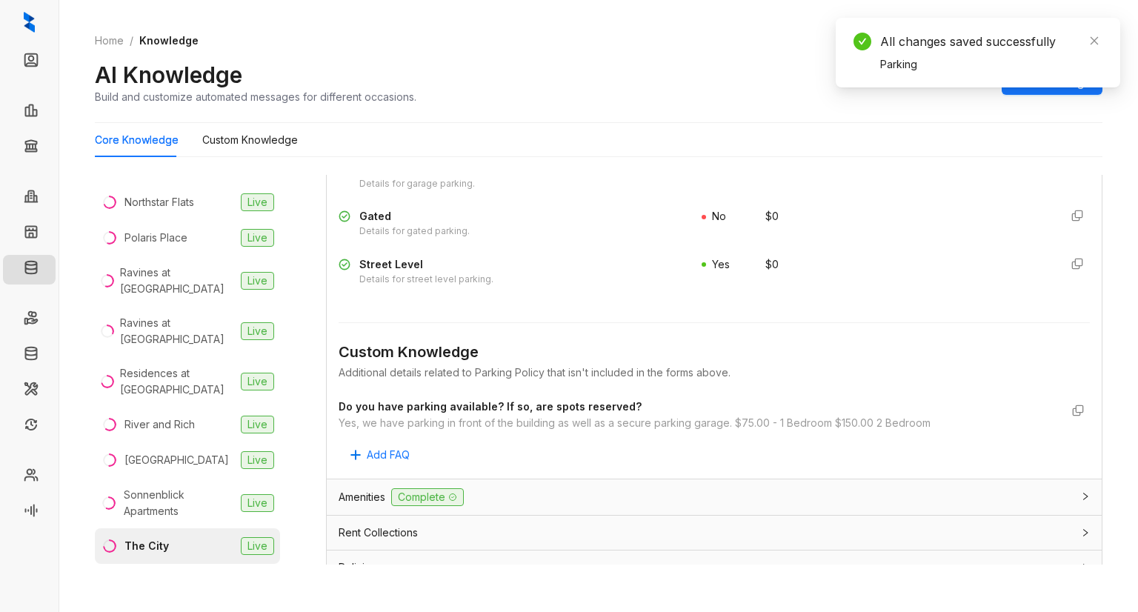
scroll to position [1637, 0]
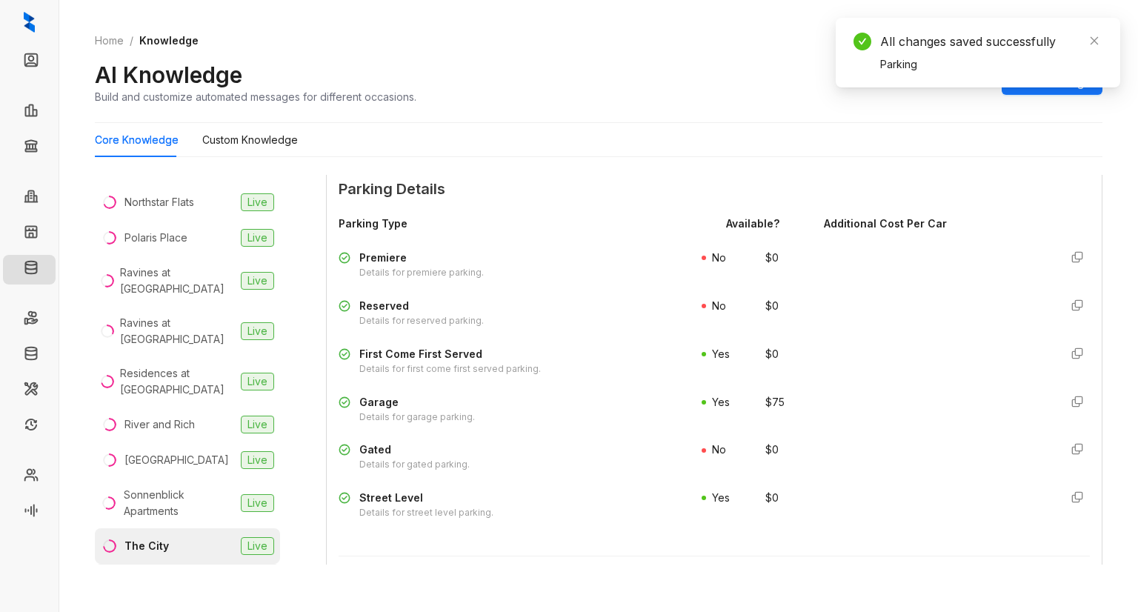
click at [173, 573] on div "The Edge at Polaris" at bounding box center [172, 581] width 96 height 16
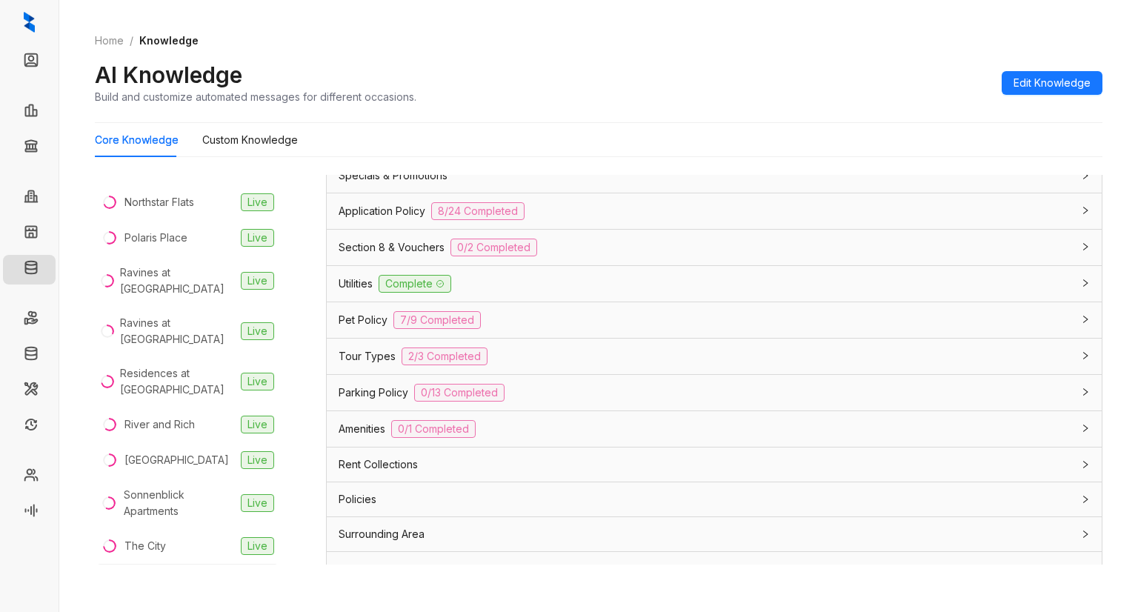
scroll to position [927, 0]
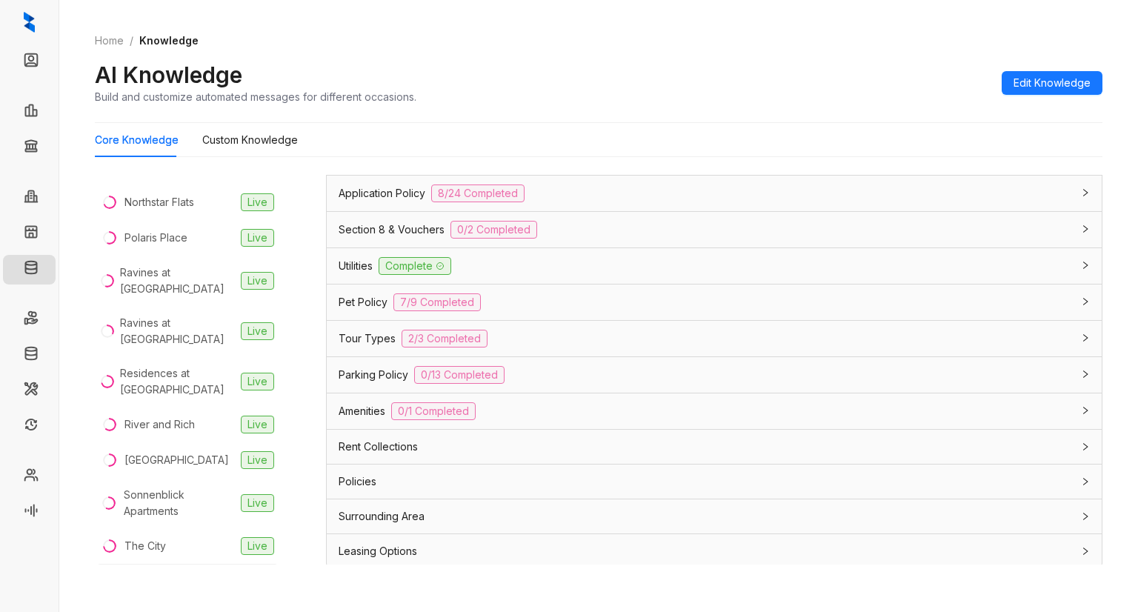
click at [634, 442] on div "Rent Collections" at bounding box center [705, 447] width 733 height 16
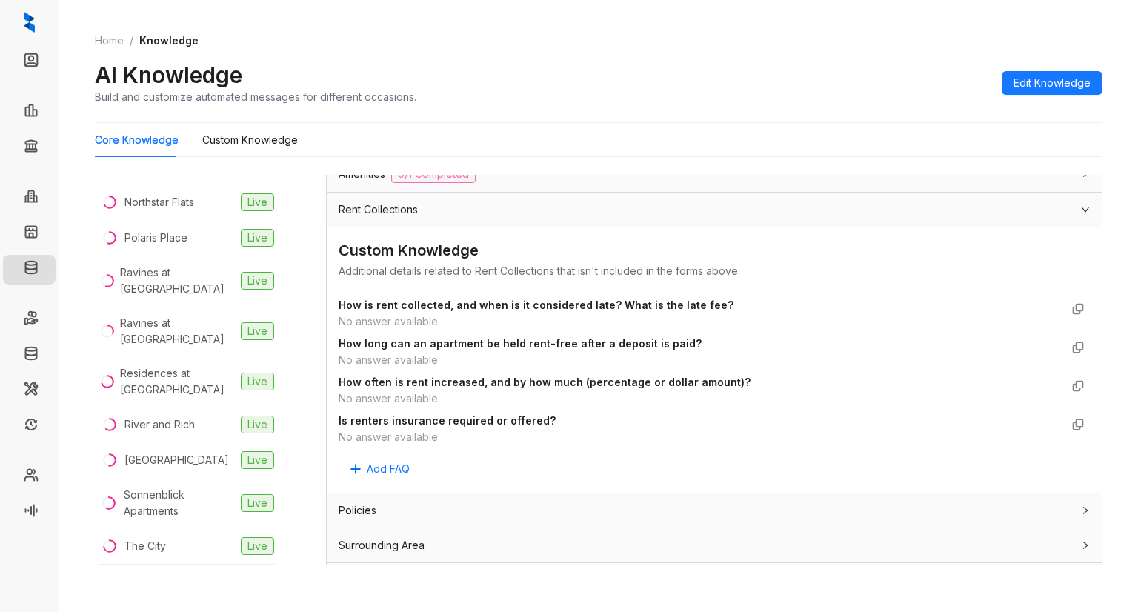
scroll to position [1165, 0]
click at [624, 501] on div "Policies" at bounding box center [705, 509] width 733 height 16
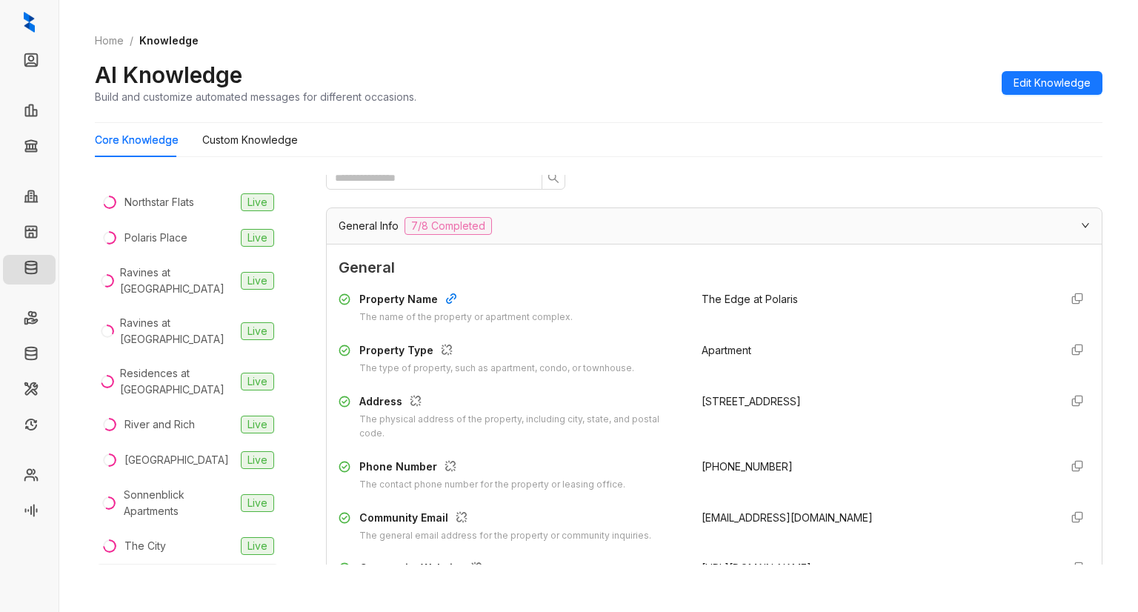
scroll to position [0, 0]
